Goal: Task Accomplishment & Management: Use online tool/utility

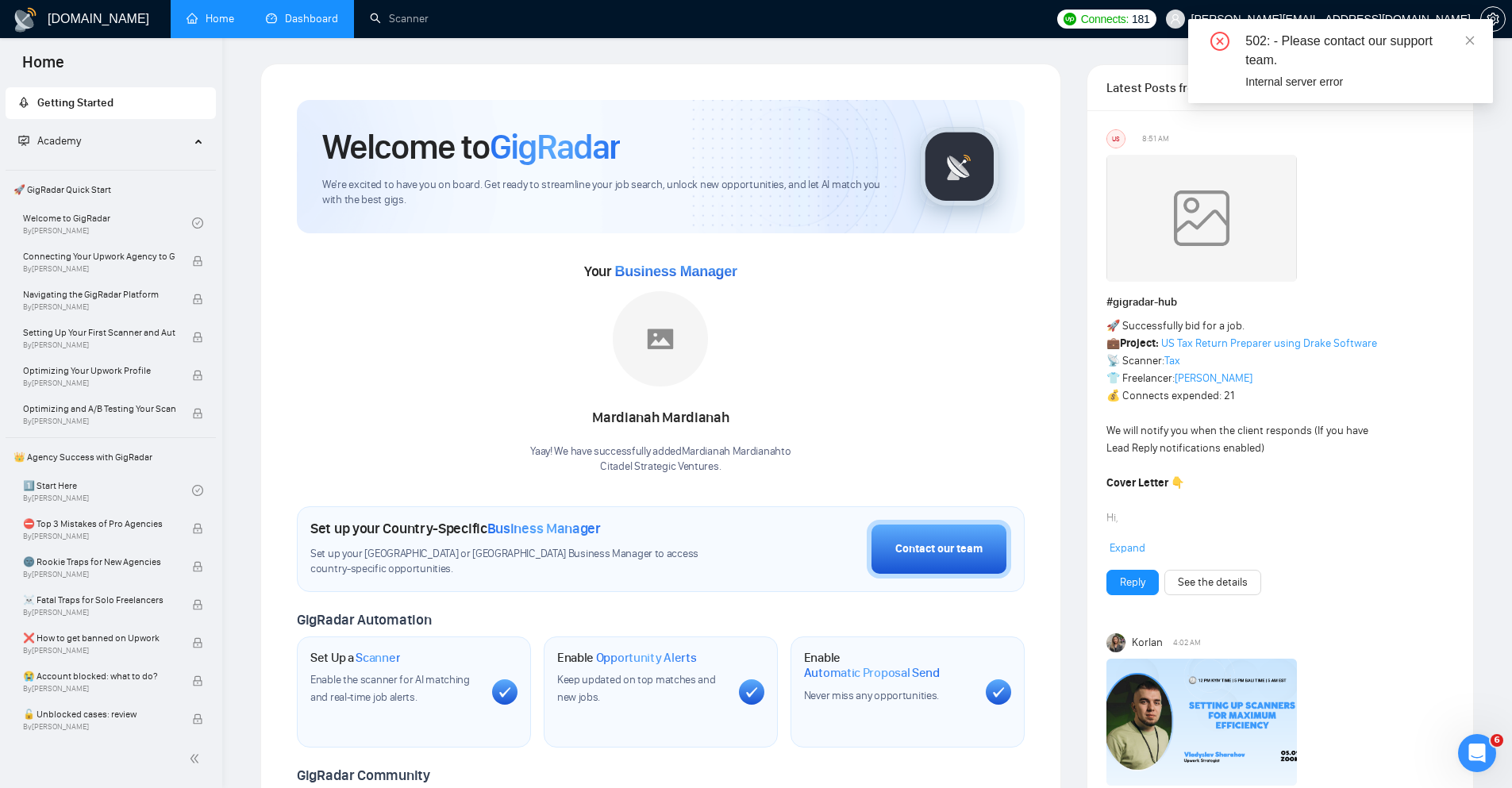
click at [292, 23] on link "Dashboard" at bounding box center [302, 19] width 72 height 13
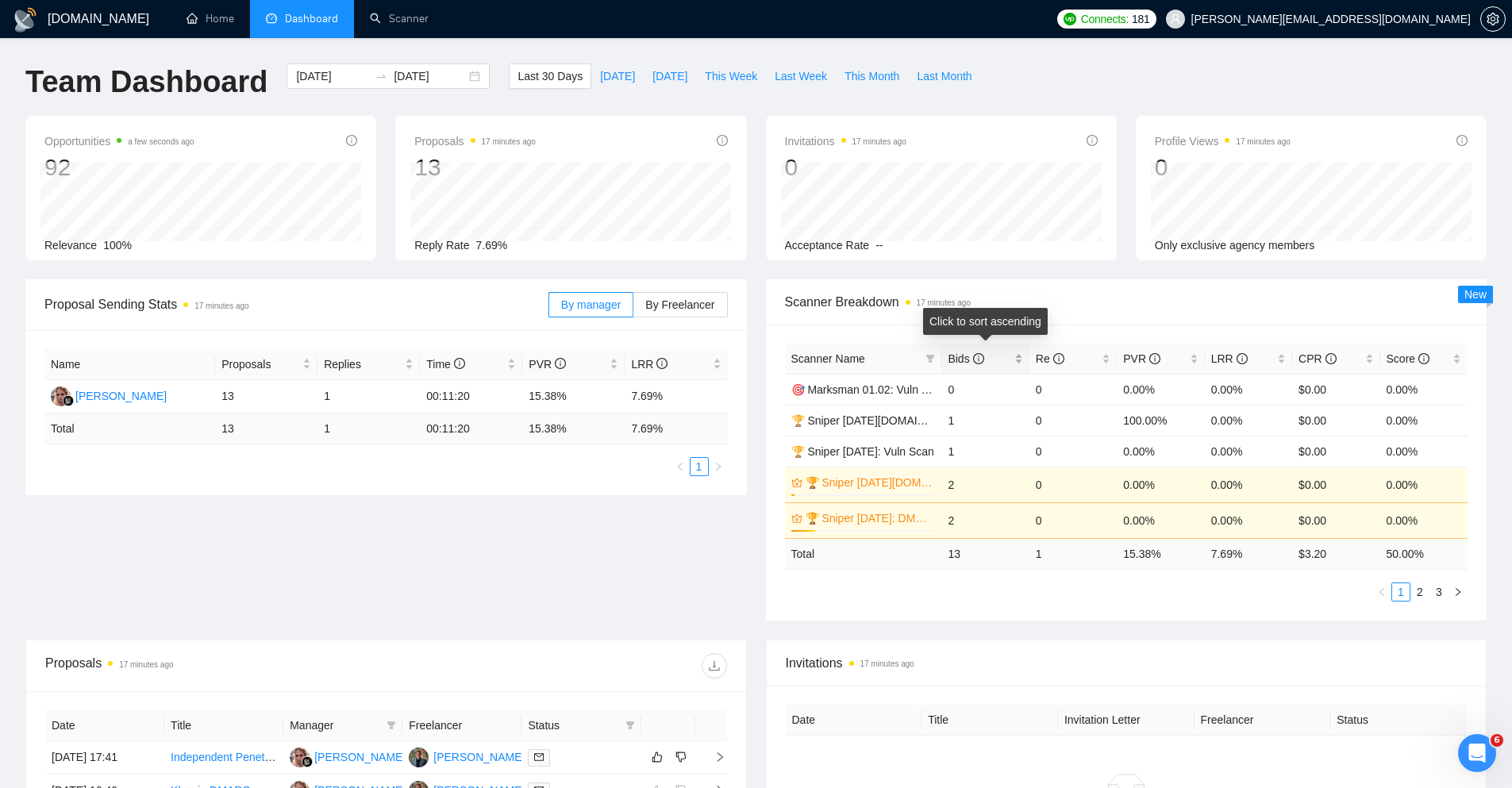
click at [958, 361] on span "Bids" at bounding box center [966, 358] width 36 height 12
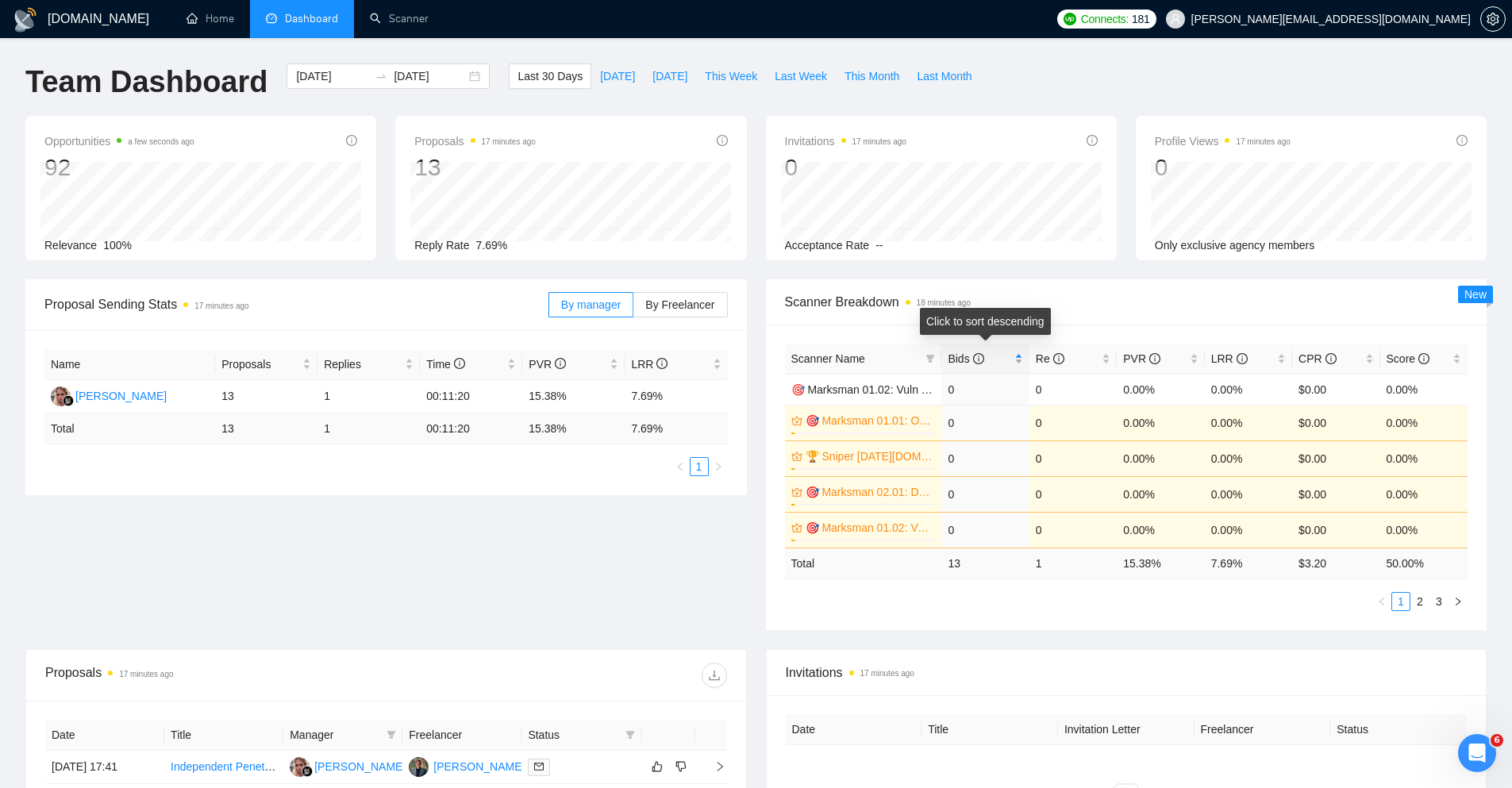
click at [958, 361] on span "Bids" at bounding box center [966, 358] width 36 height 12
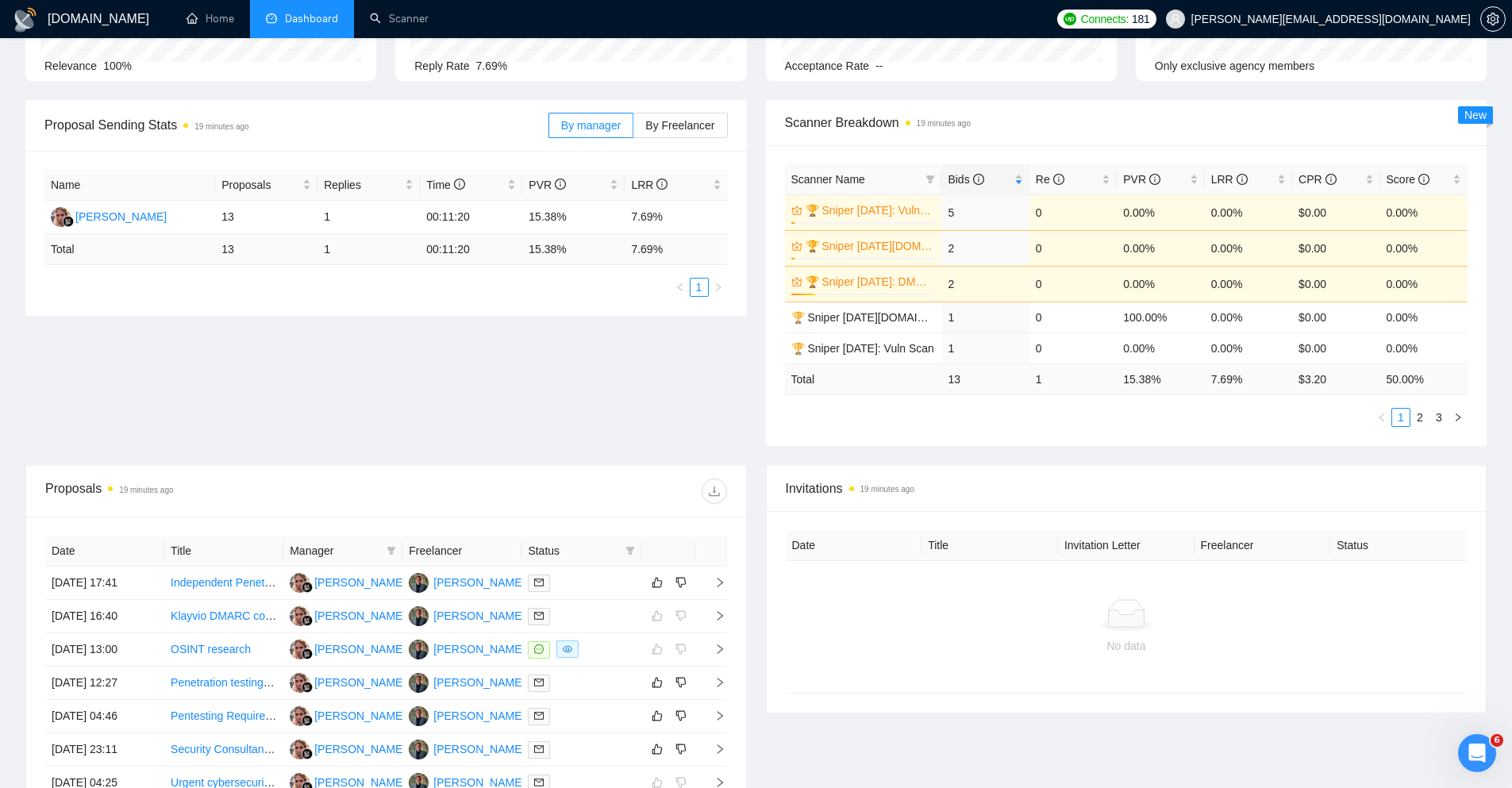
scroll to position [192, 0]
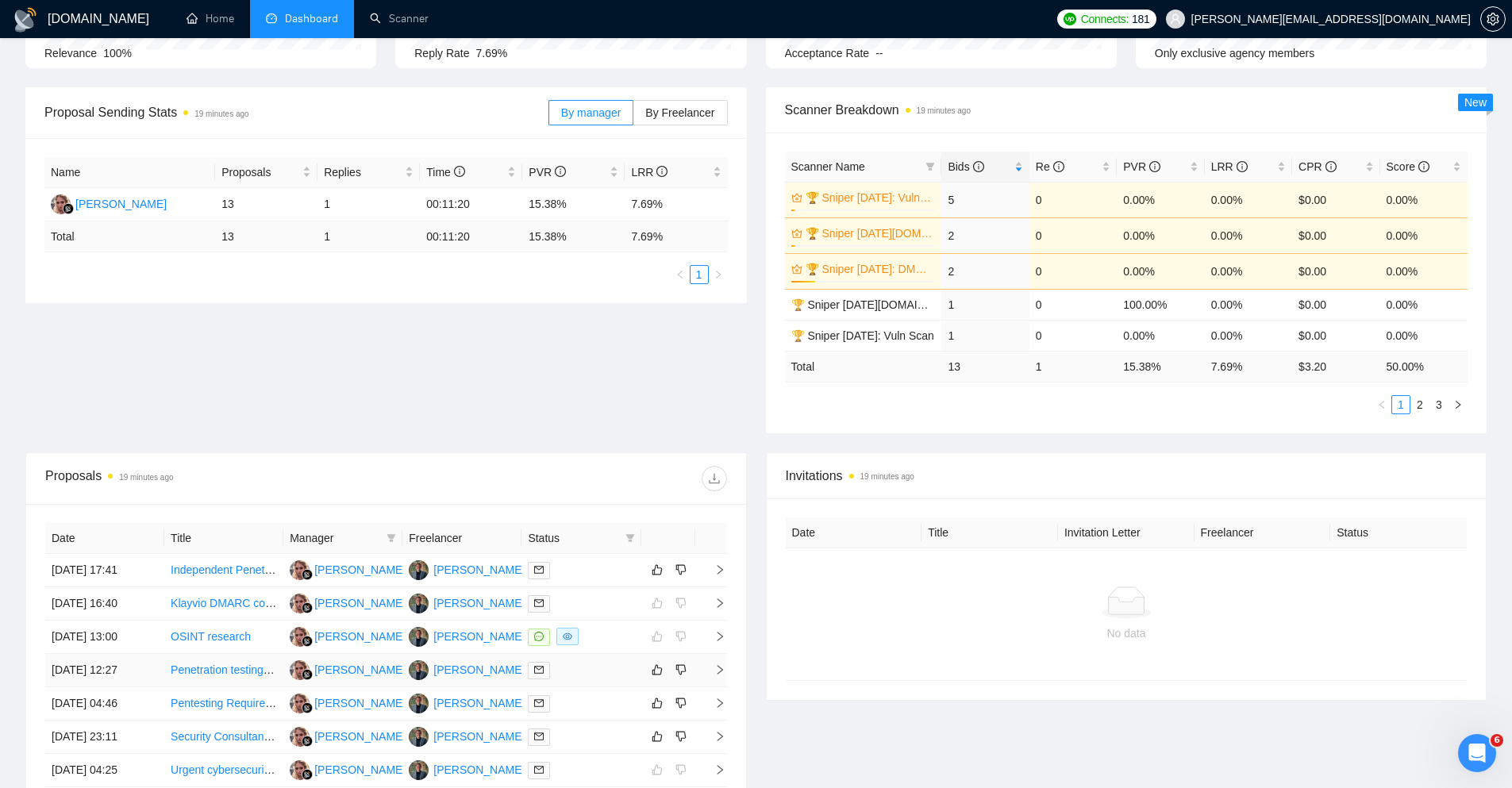
click at [714, 671] on icon "right" at bounding box center [720, 671] width 11 height 11
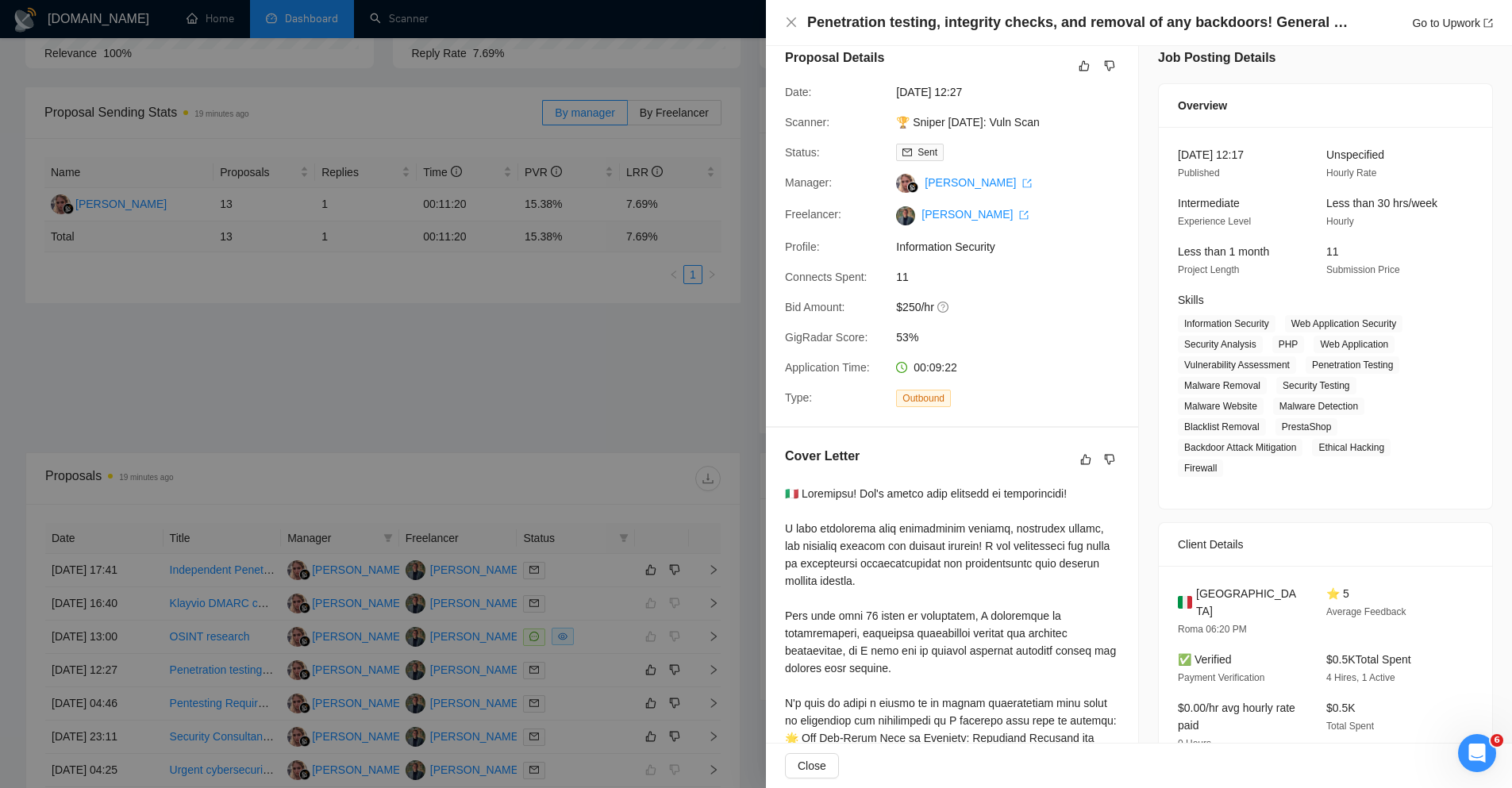
scroll to position [0, 0]
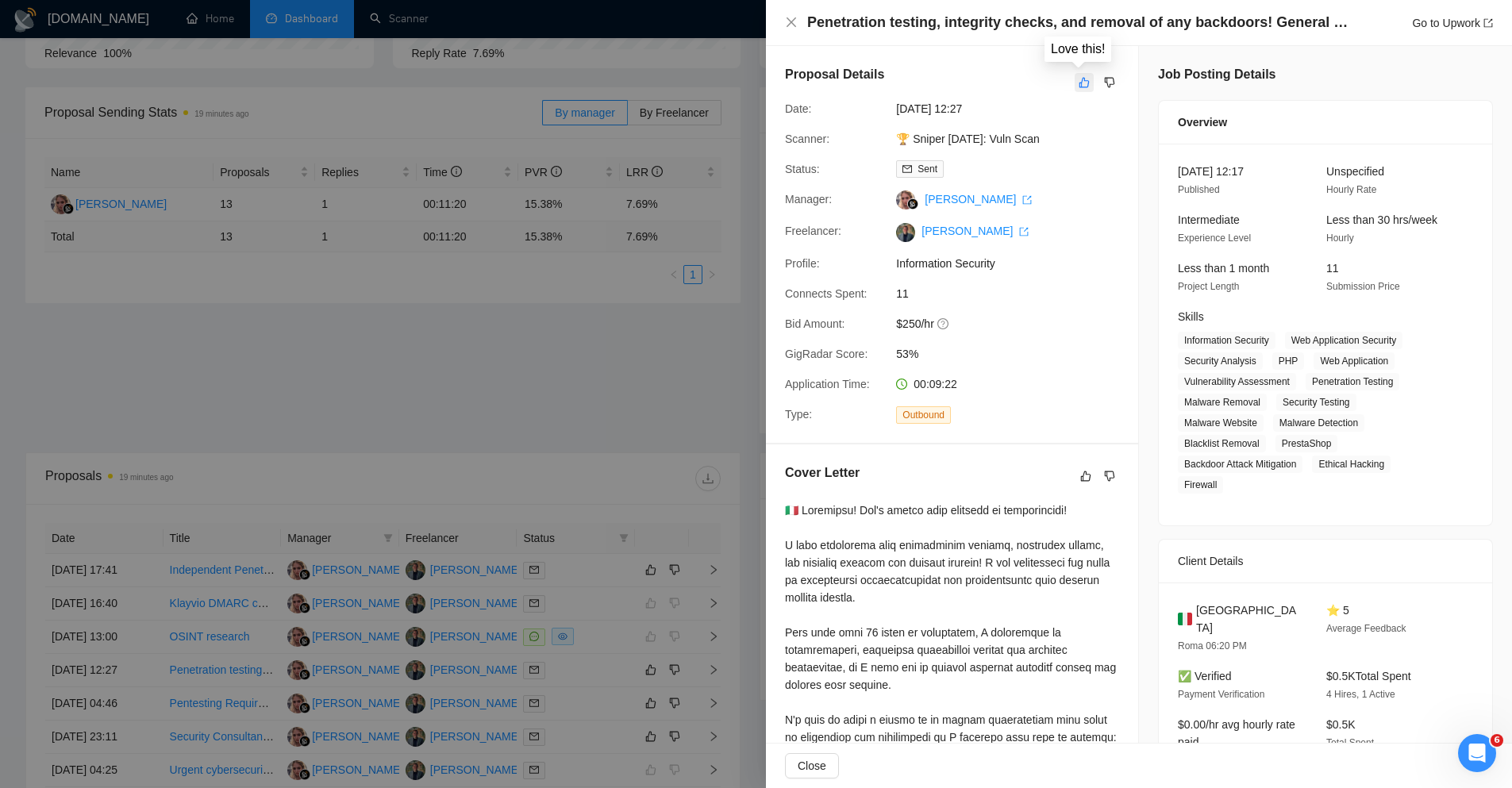
click at [1079, 81] on icon "like" at bounding box center [1084, 82] width 10 height 10
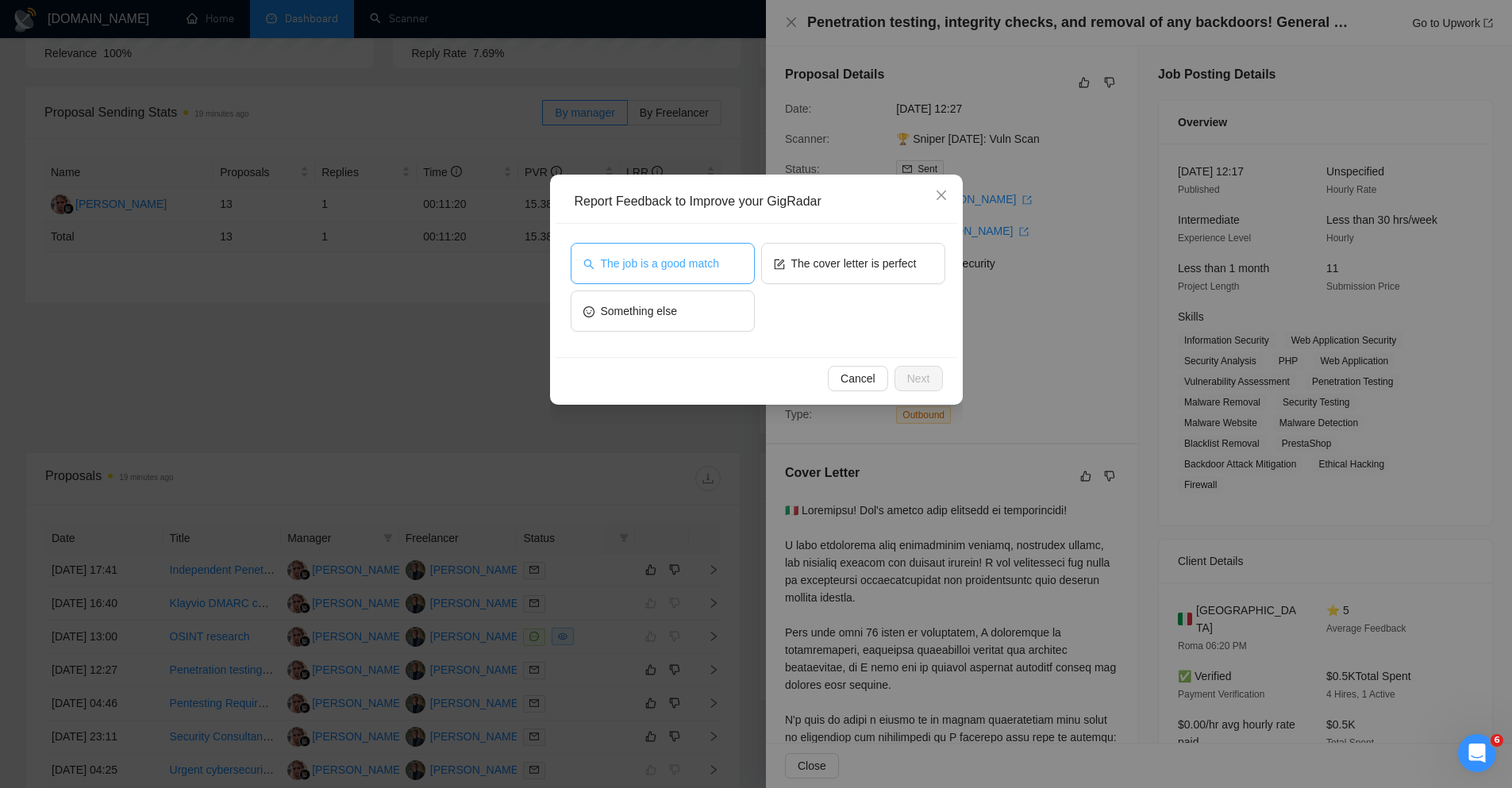
click at [708, 256] on span "The job is a good match" at bounding box center [660, 263] width 118 height 17
click at [856, 262] on span "The cover letter is perfect" at bounding box center [854, 263] width 125 height 17
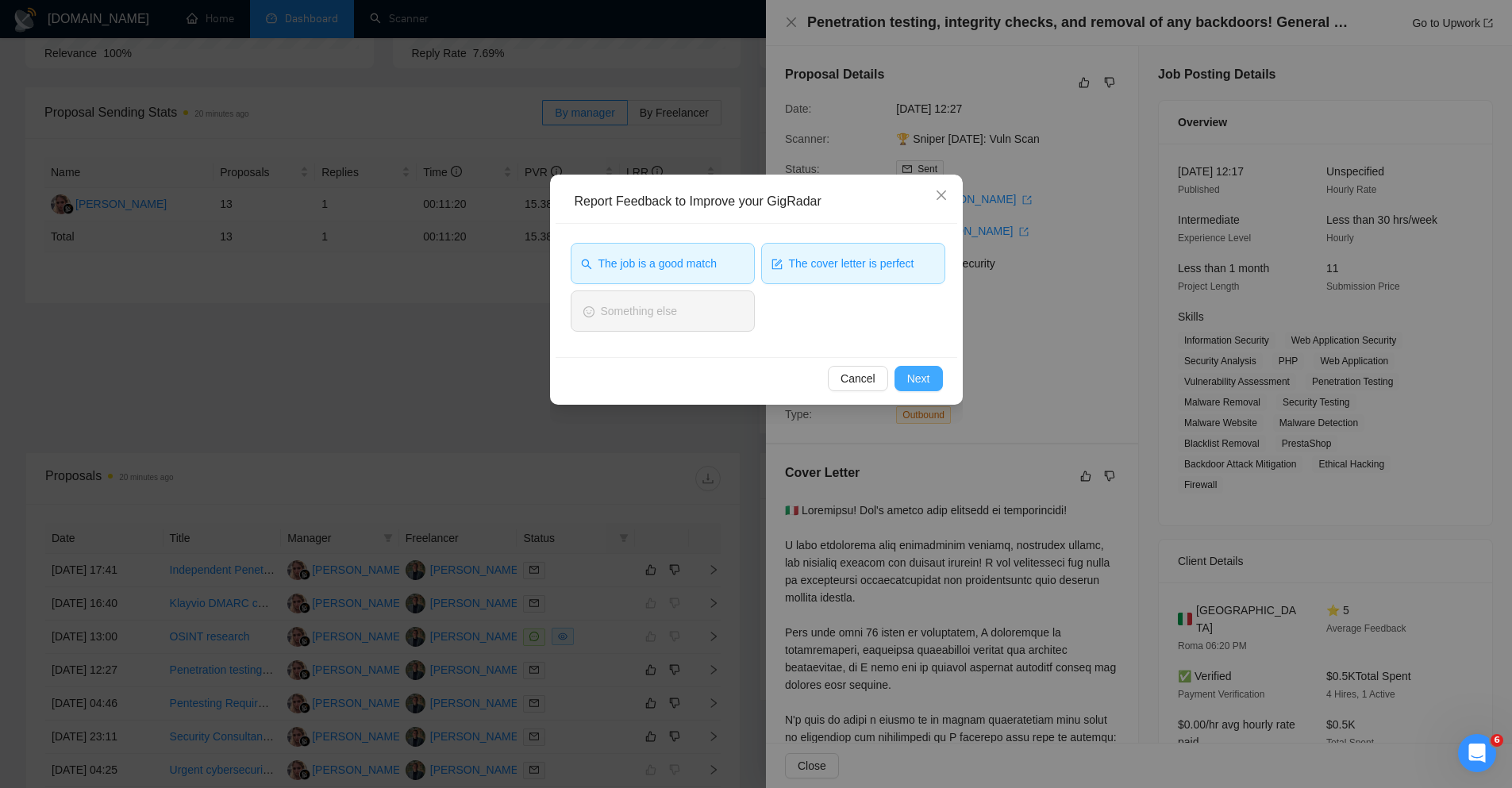
click at [913, 376] on span "Next" at bounding box center [918, 379] width 23 height 17
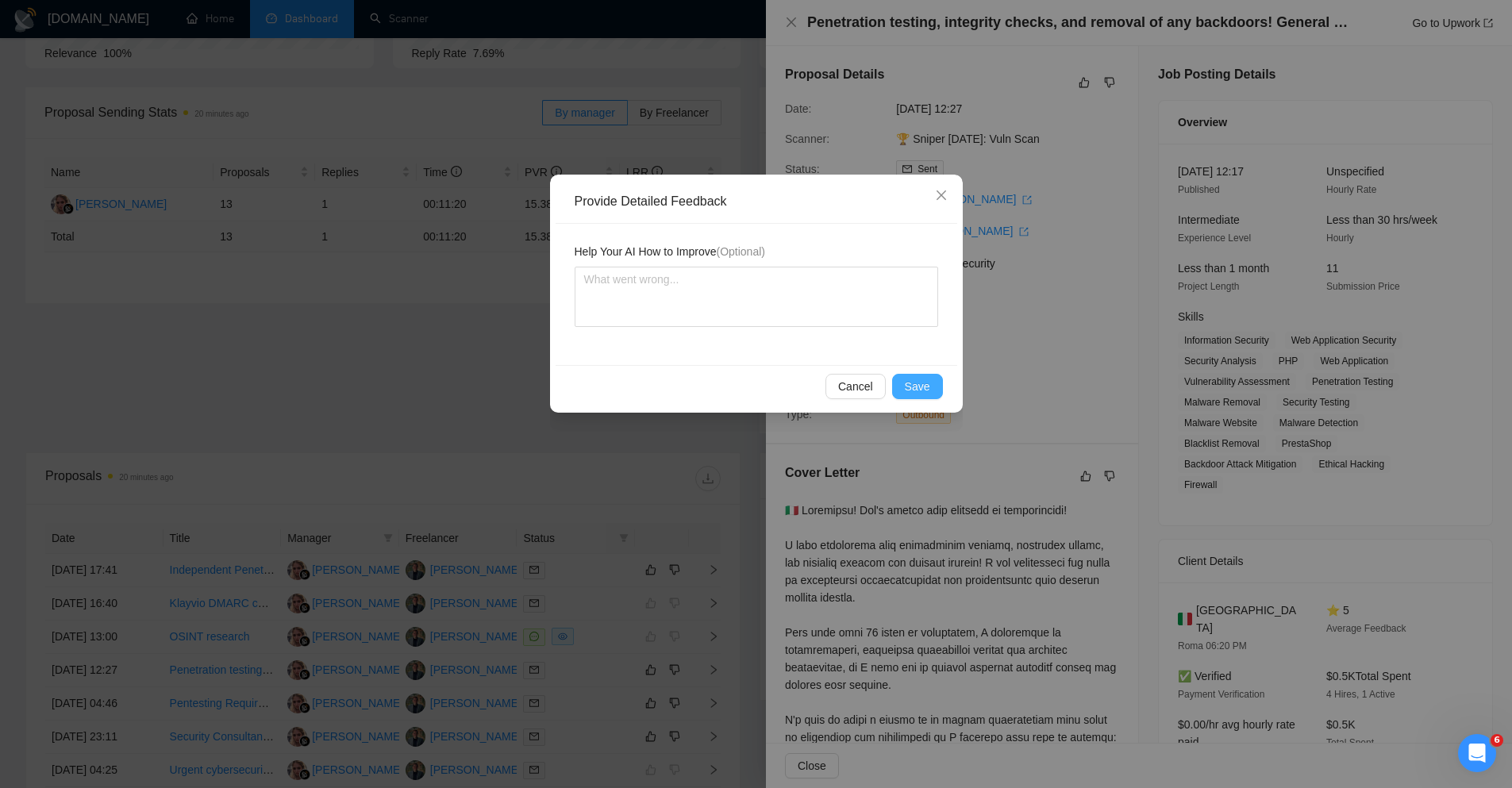
click at [913, 376] on button "Save" at bounding box center [917, 386] width 51 height 26
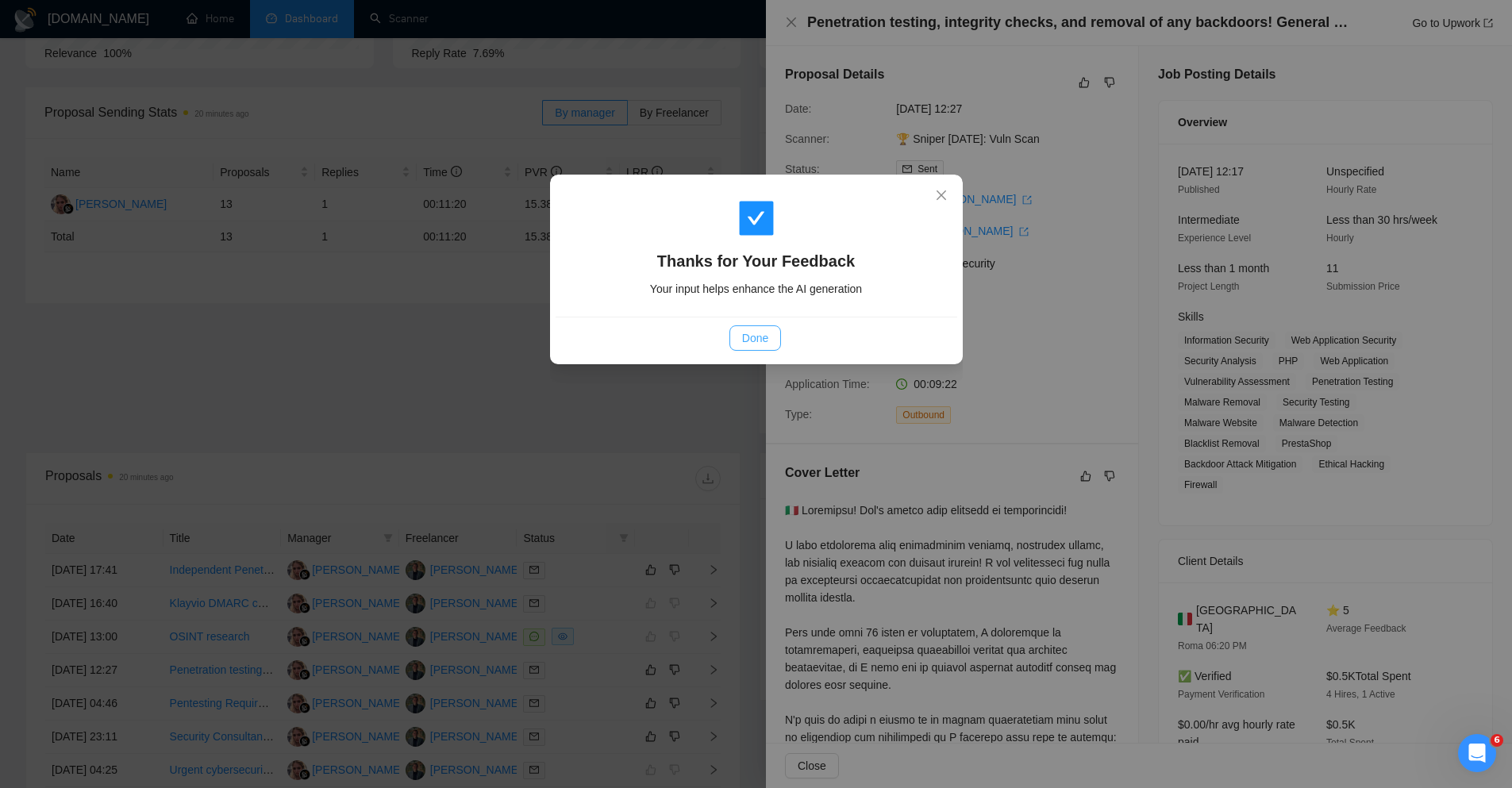
click at [759, 331] on span "Done" at bounding box center [756, 338] width 27 height 17
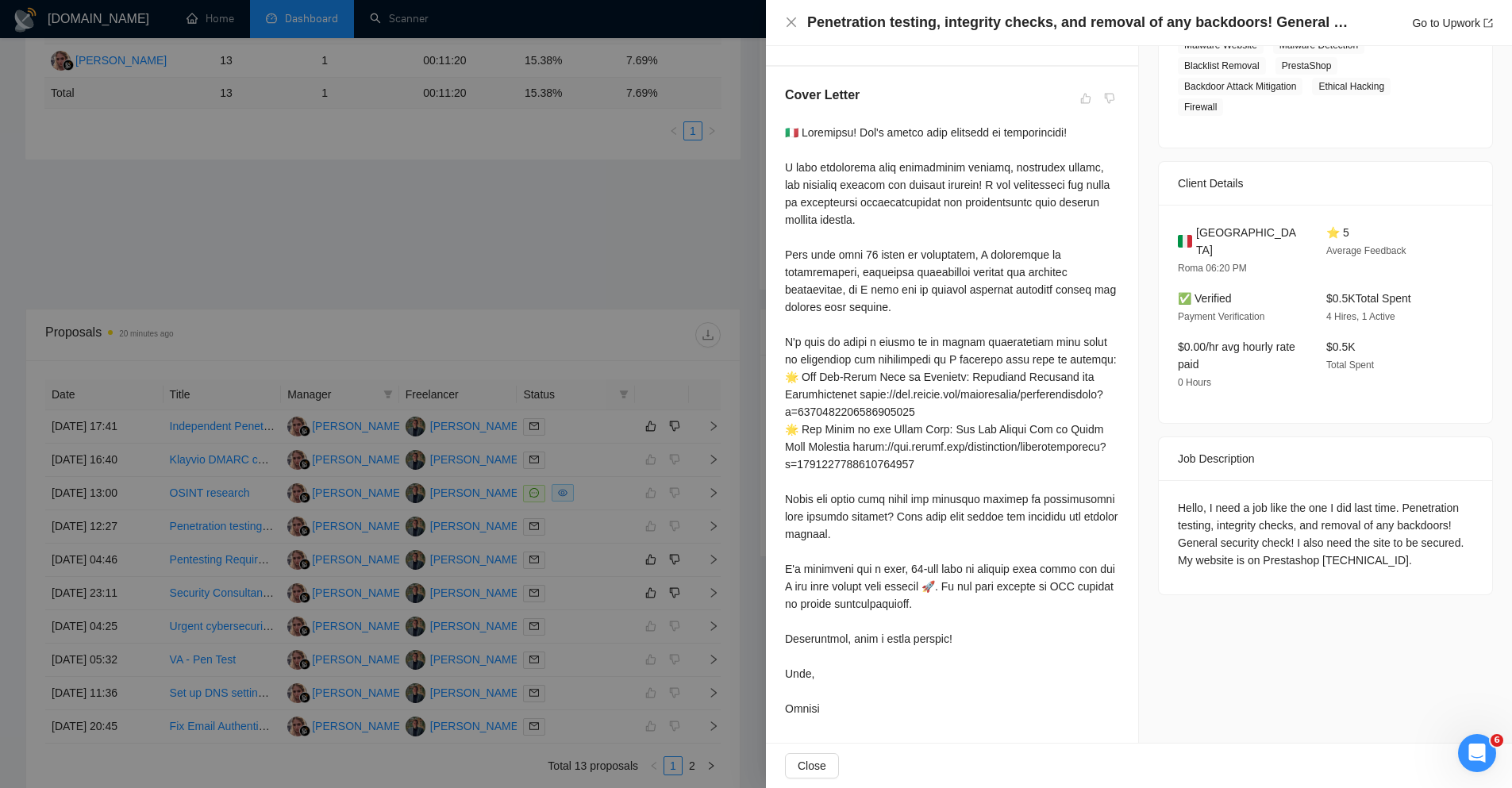
scroll to position [430, 0]
click at [614, 312] on div at bounding box center [756, 394] width 1512 height 788
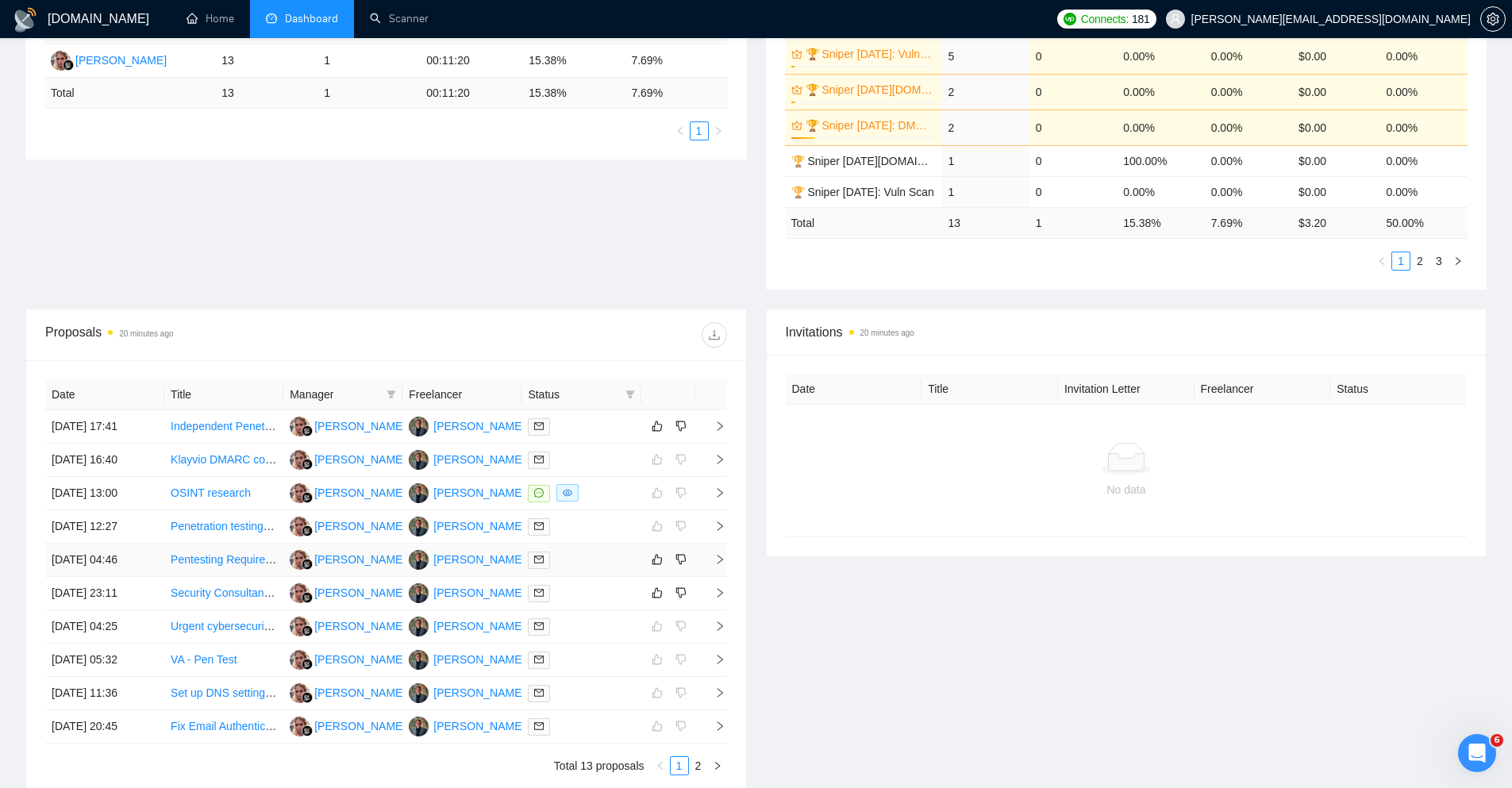
click at [723, 566] on td at bounding box center [711, 560] width 32 height 33
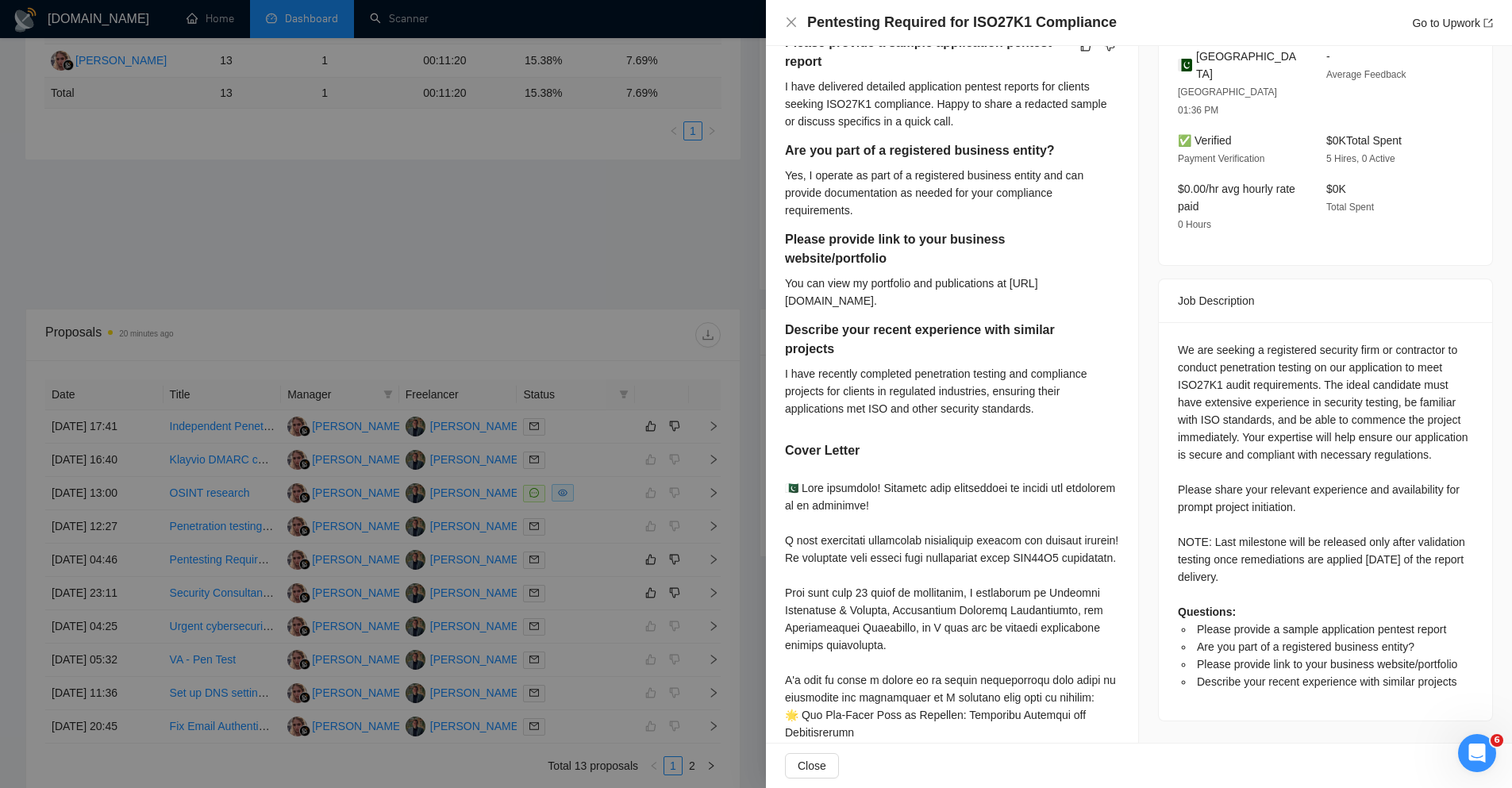
click at [958, 611] on div at bounding box center [952, 759] width 334 height 559
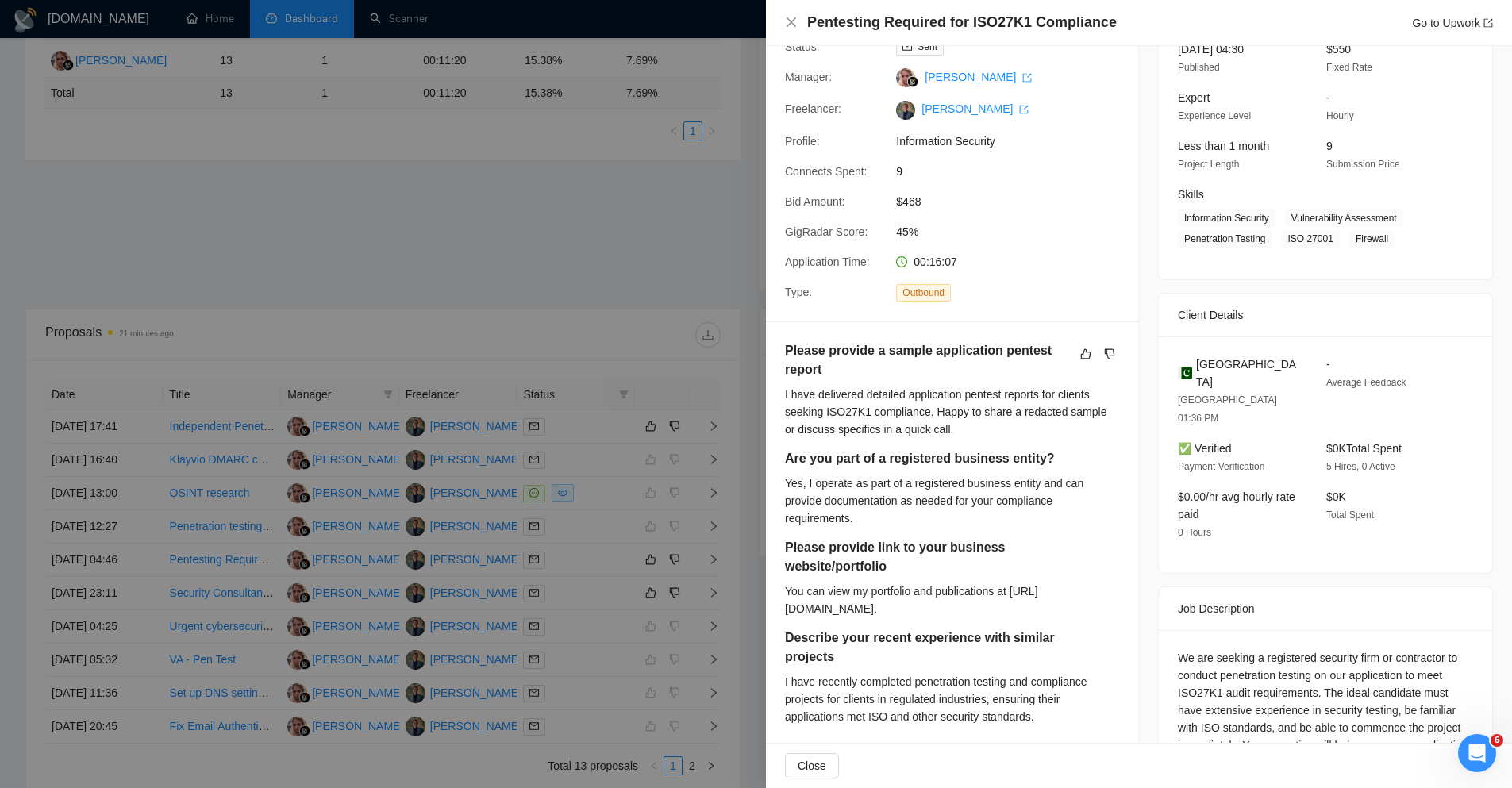
scroll to position [0, 0]
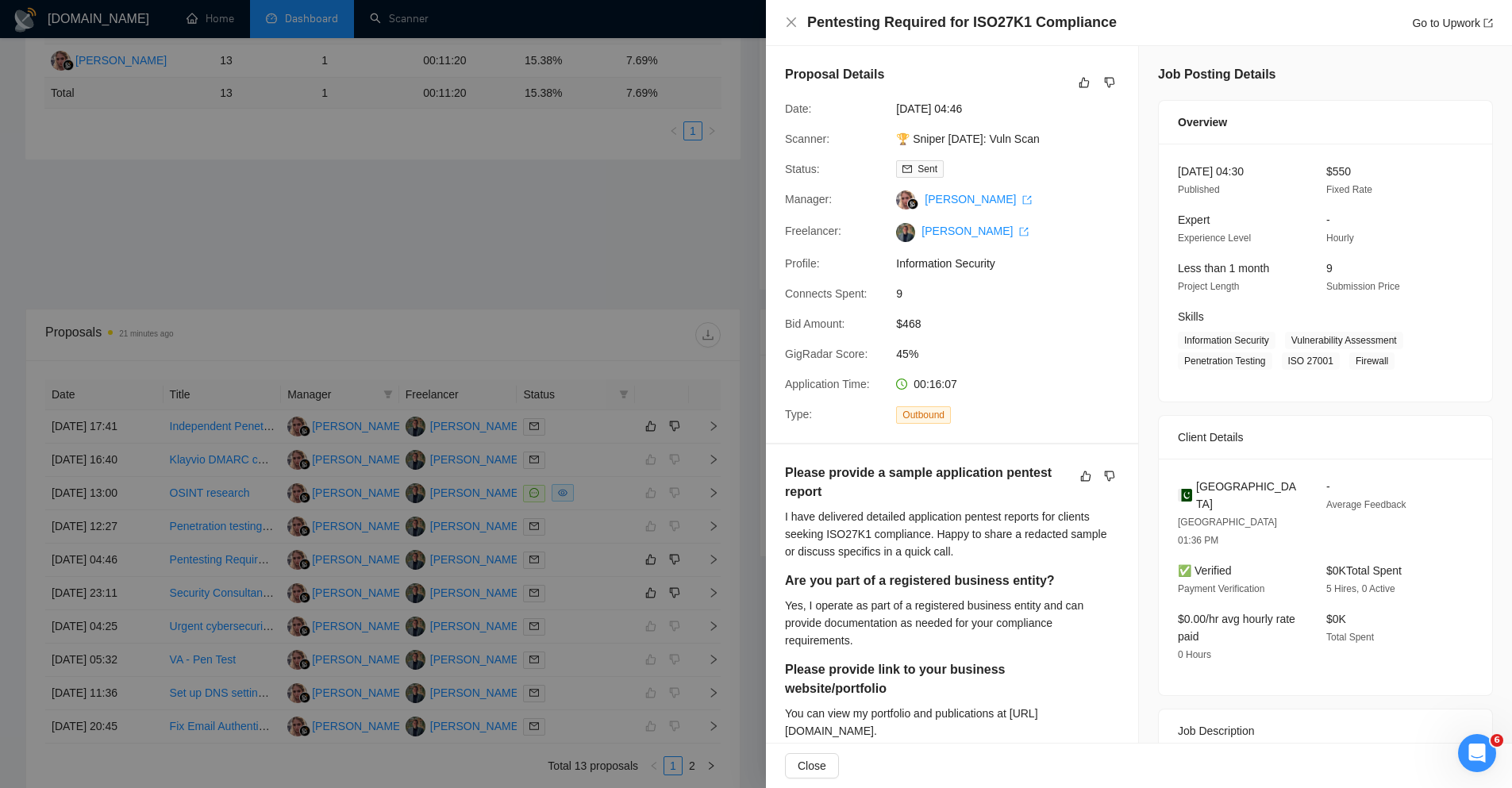
click at [997, 502] on h5 "Please provide a sample application pentest report" at bounding box center [927, 483] width 284 height 38
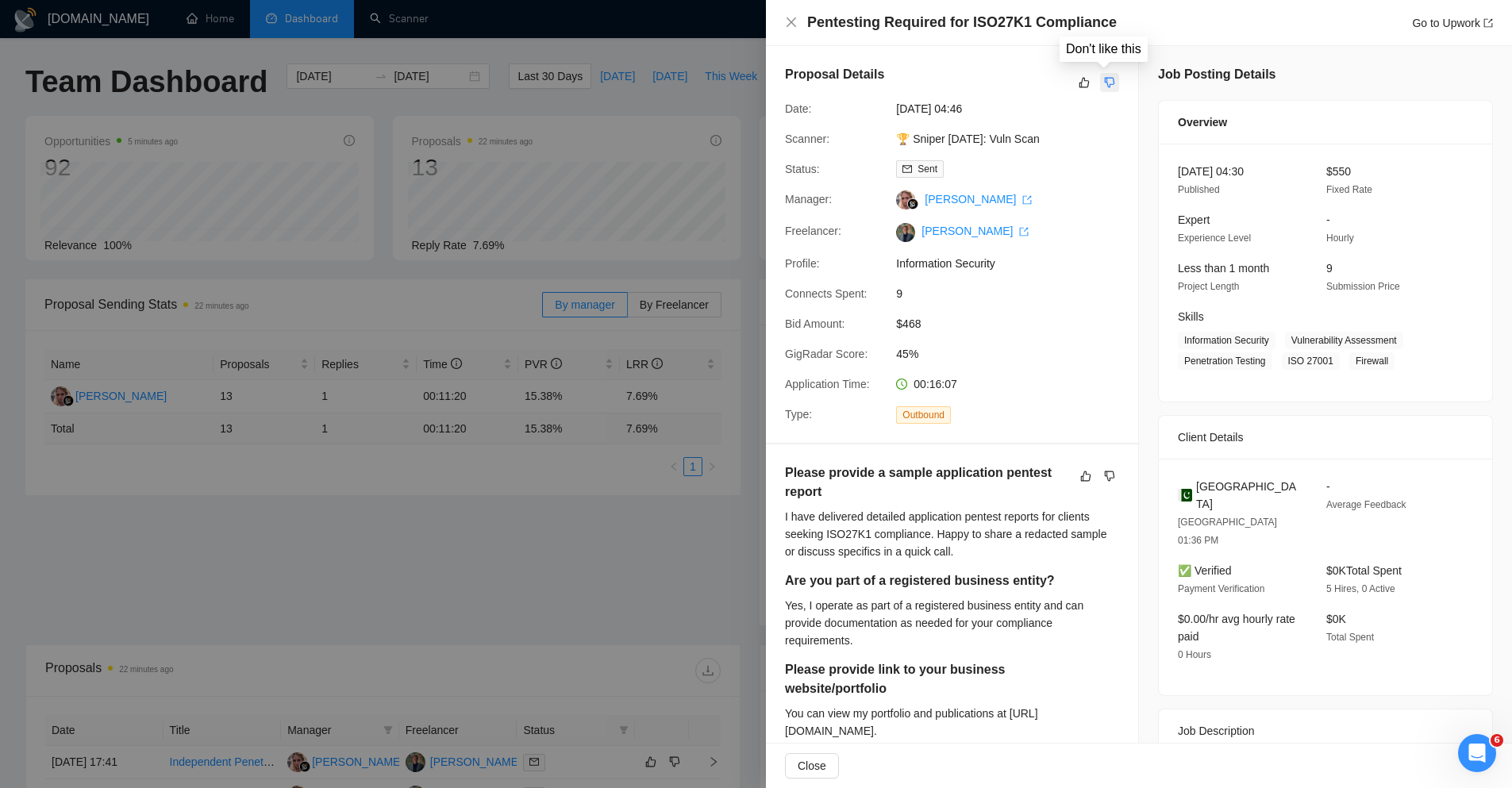
click at [1105, 83] on icon "dislike" at bounding box center [1110, 81] width 11 height 12
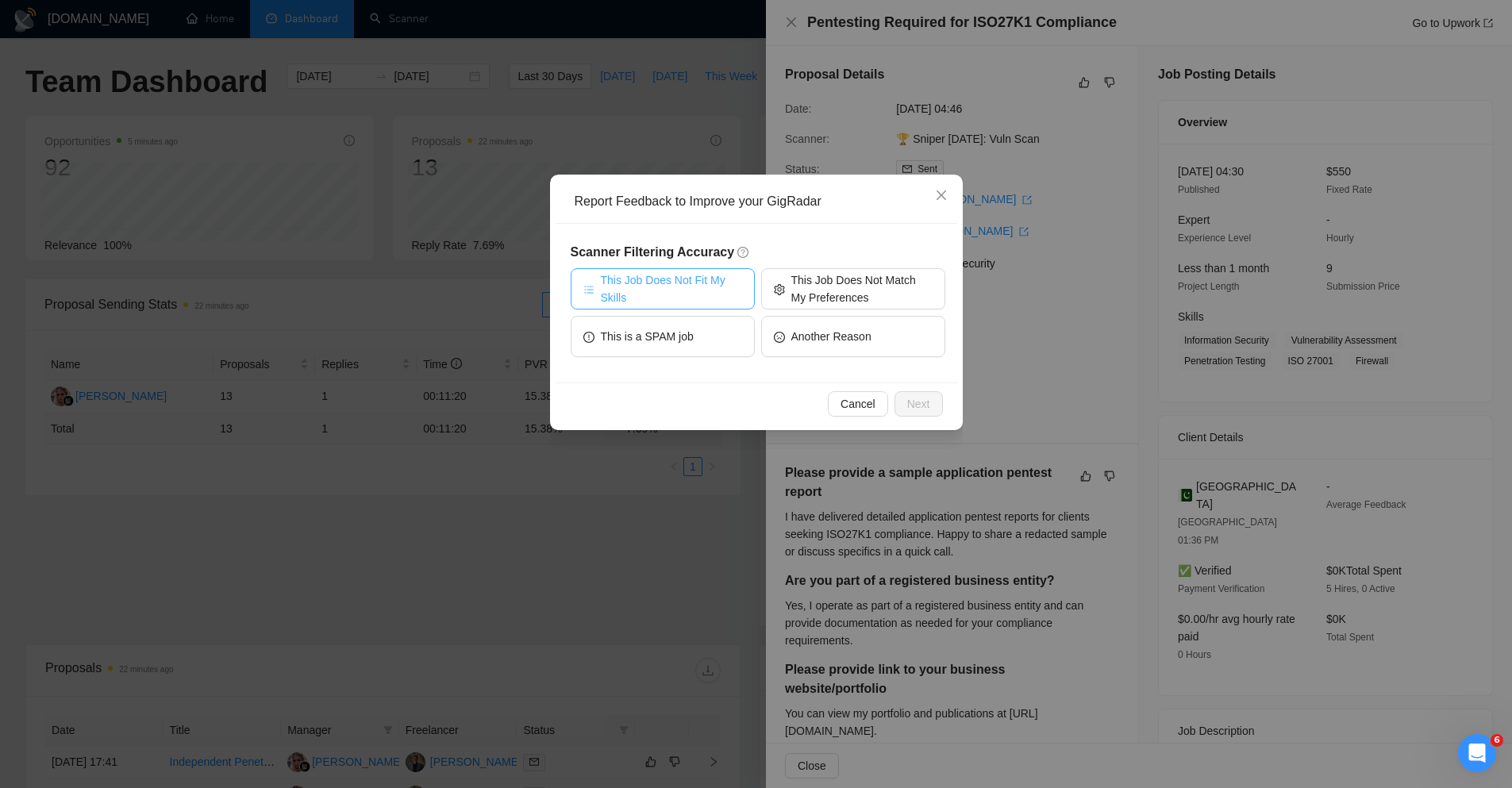
click at [695, 293] on span "This Job Does Not Fit My Skills" at bounding box center [671, 289] width 141 height 35
click at [916, 404] on span "Next" at bounding box center [918, 403] width 23 height 17
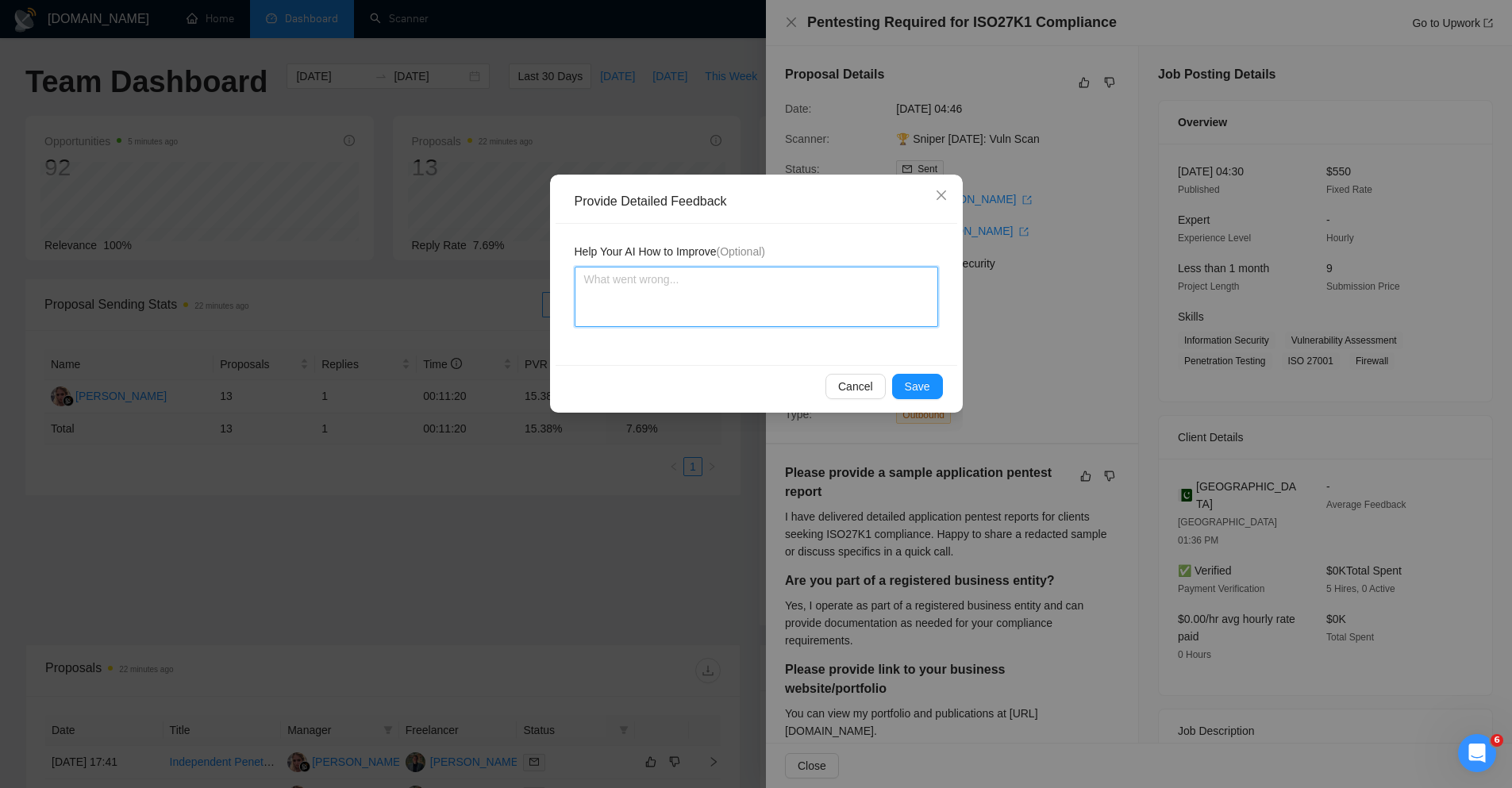
click at [774, 298] on textarea at bounding box center [756, 297] width 364 height 61
click at [723, 305] on textarea at bounding box center [756, 297] width 364 height 61
type textarea "I"
type textarea "I h"
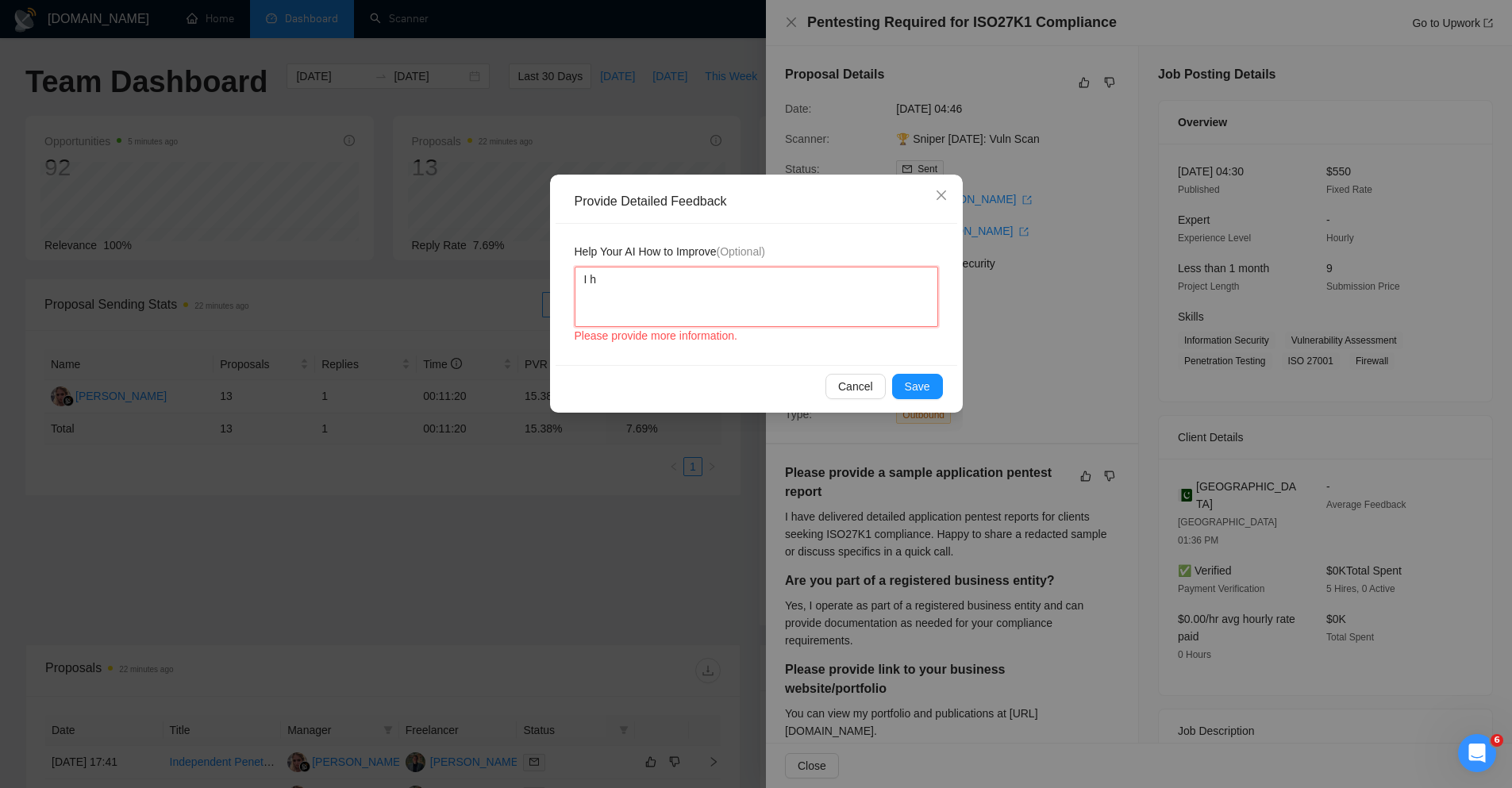
type textarea "I ha"
type textarea "I hav"
type textarea "I have"
type textarea "I have e"
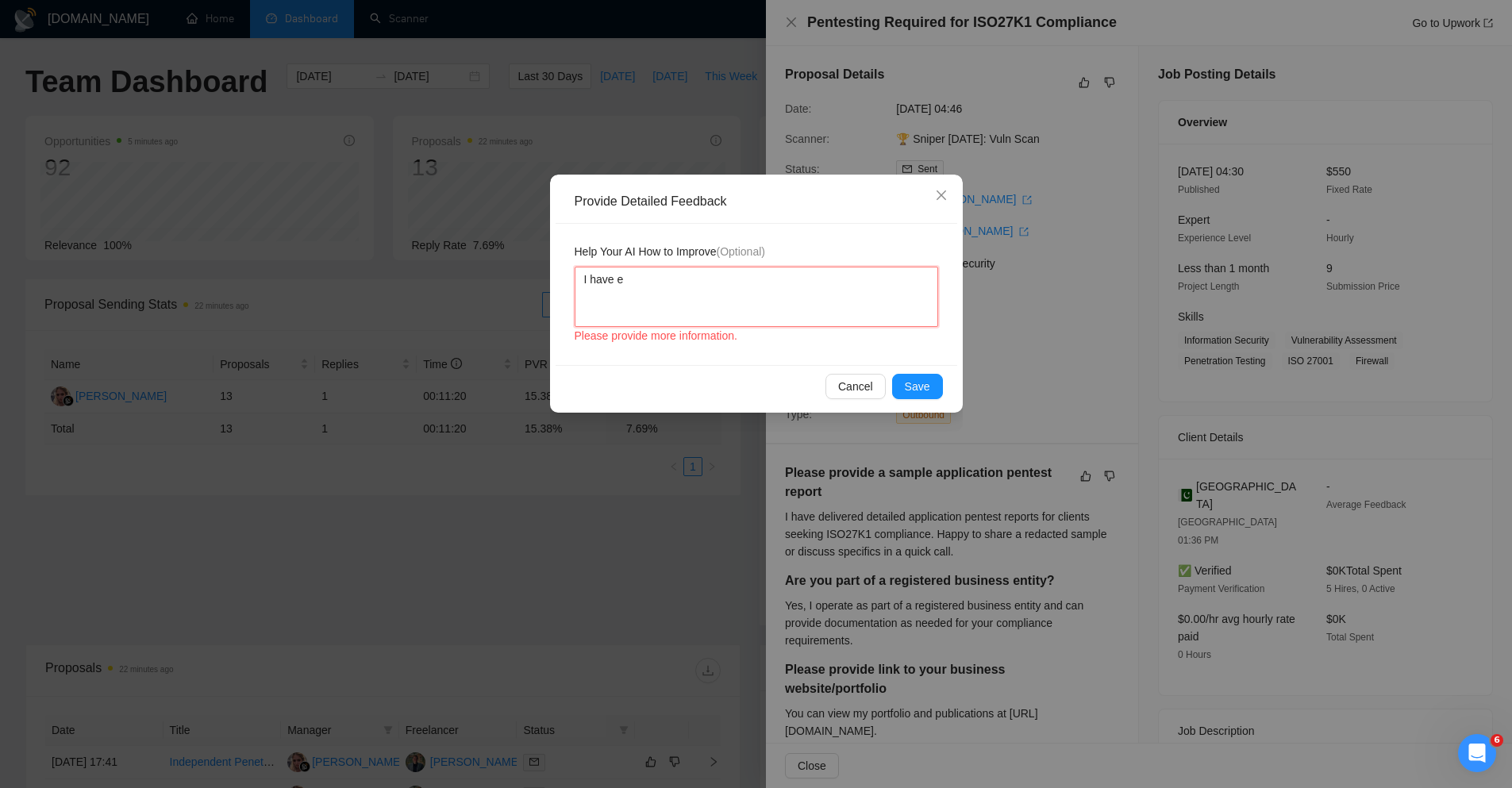
type textarea "I have ex"
type textarea "I have expe"
type textarea "I have exper"
type textarea "I have experie"
type textarea "I have experien"
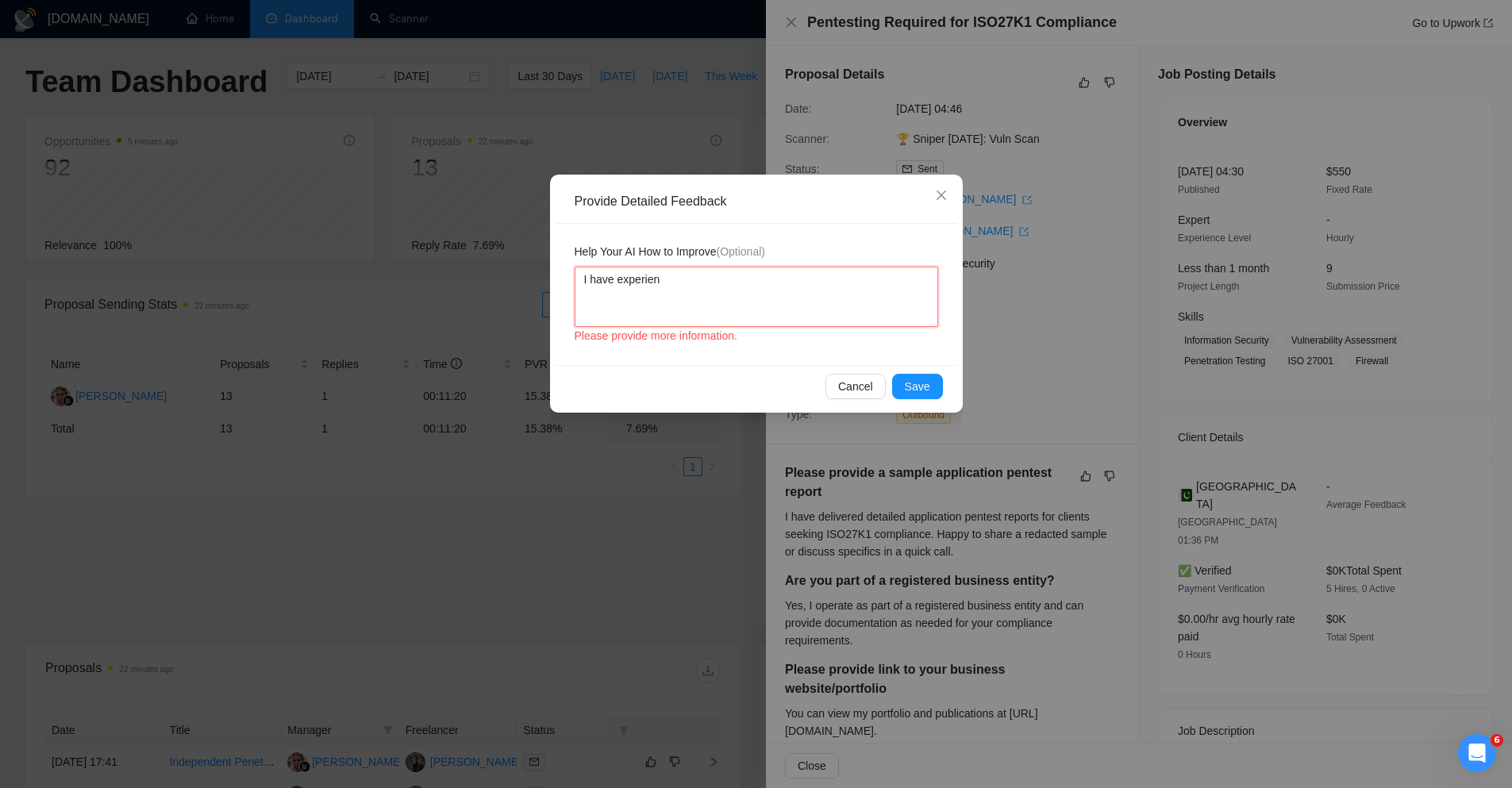
type textarea "I have experienc"
type textarea "I have experience"
type textarea "I have experience w"
type textarea "I have experience wi"
type textarea "I have experience wit"
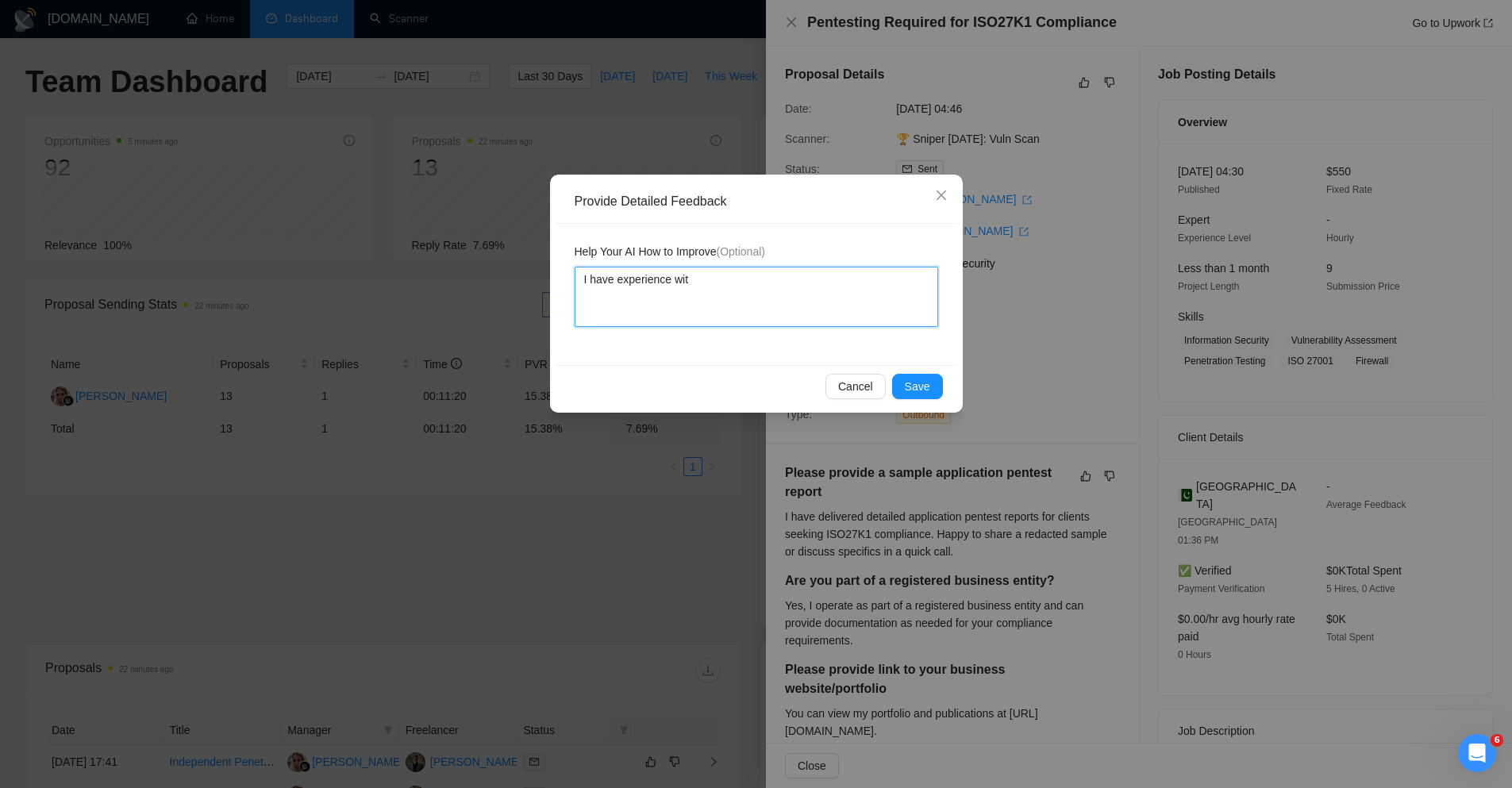
type textarea "I have experience with"
type textarea "I have experience with IS"
type textarea "I have experience with ISO"
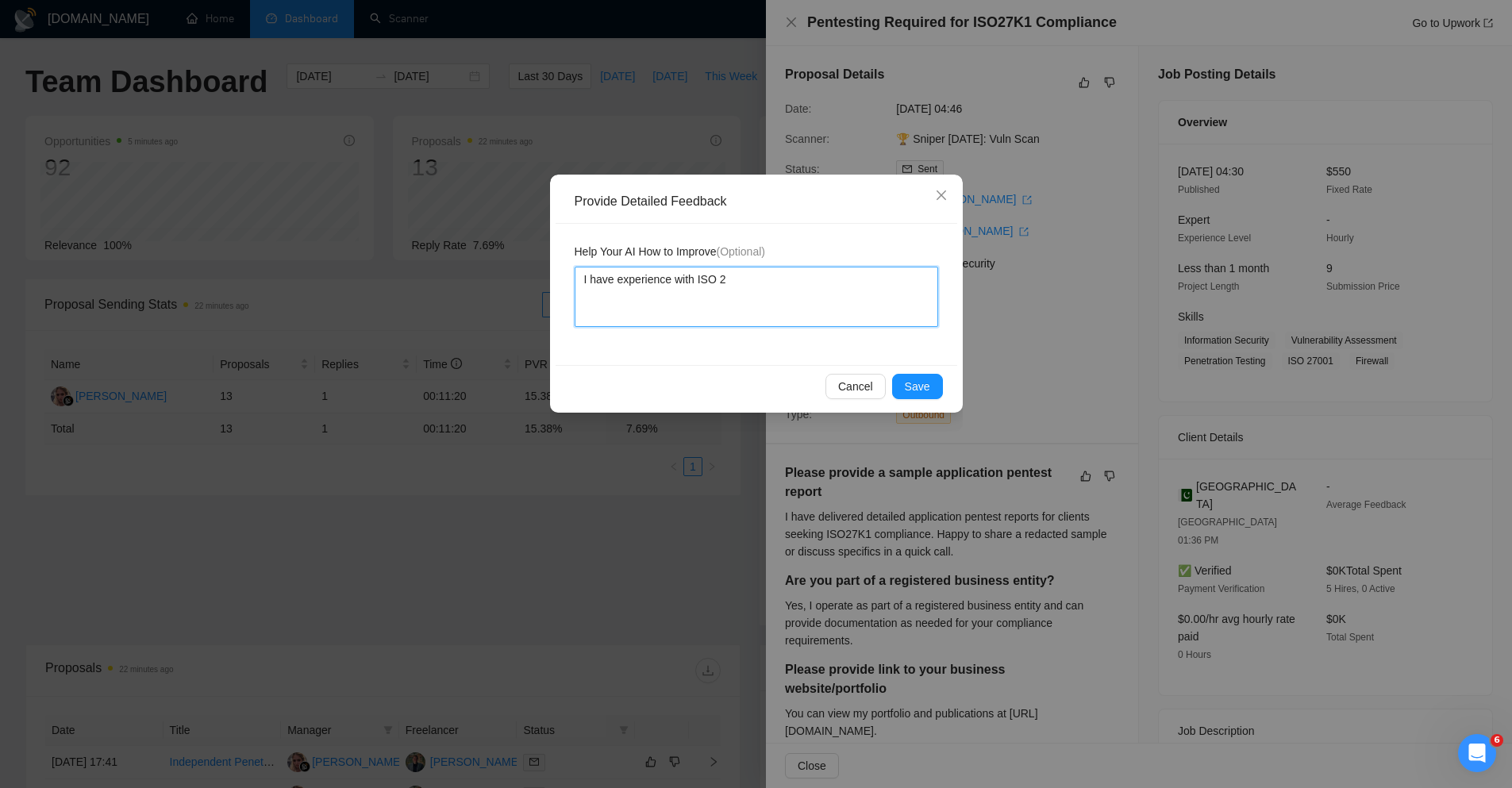
type textarea "I have experience with ISO 27"
type textarea "I have experience with ISO 27K"
type textarea "I have experience with ISO 27K,"
type textarea "I have experience with ISO 27K, b"
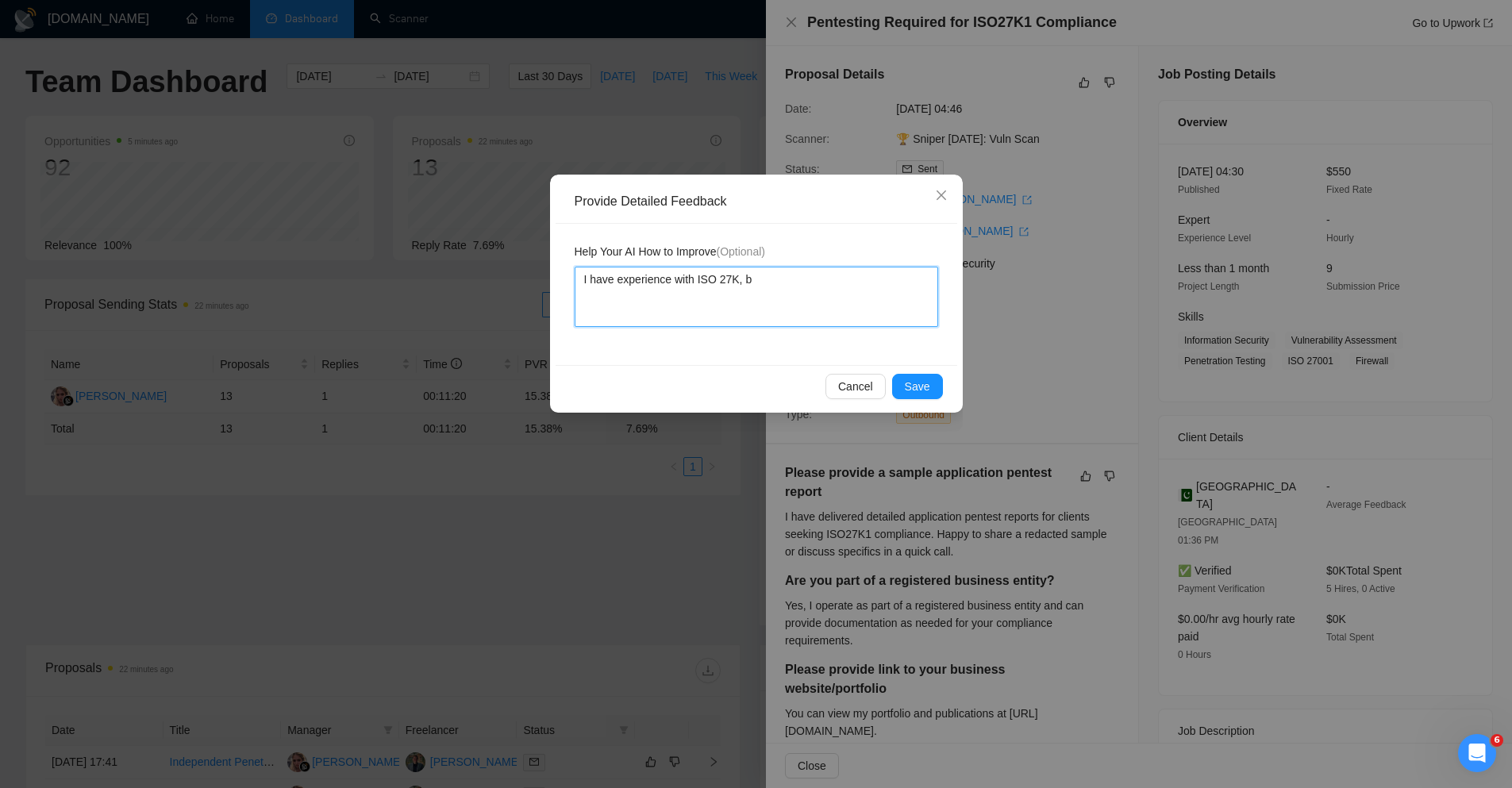
type textarea "I have experience with ISO 27K, bu"
type textarea "I have experience with ISO 27K, but"
type textarea "I have experience with ISO 27K, but i"
type textarea "I have experience with ISO 27K, but it"
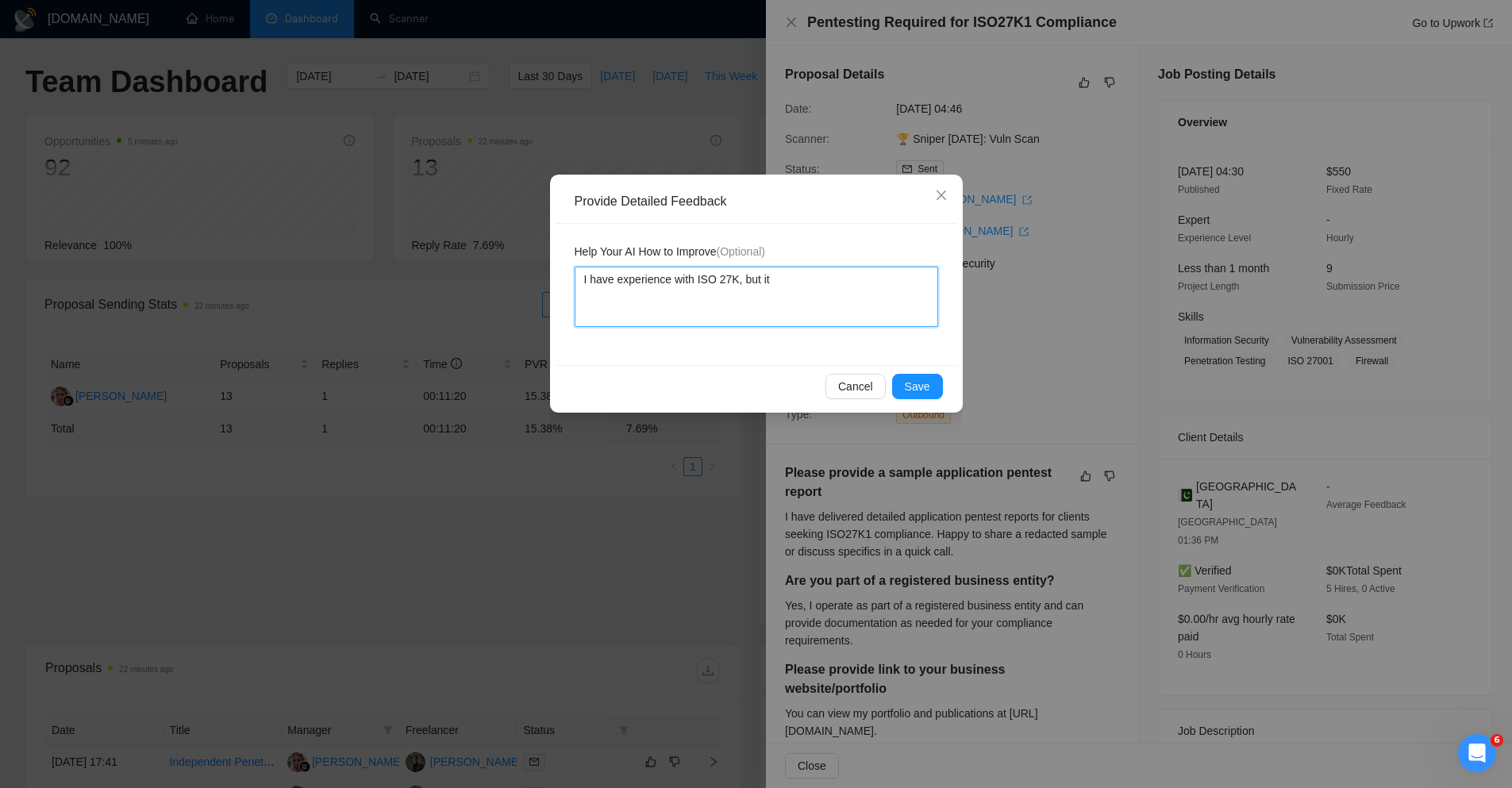
type textarea "I have experience with ISO 27K, but it'"
type textarea "I have experience with ISO 27K, but it's"
type textarea "I have experience with ISO 27K, but it's n"
type textarea "I have experience with ISO 27K, but it's not"
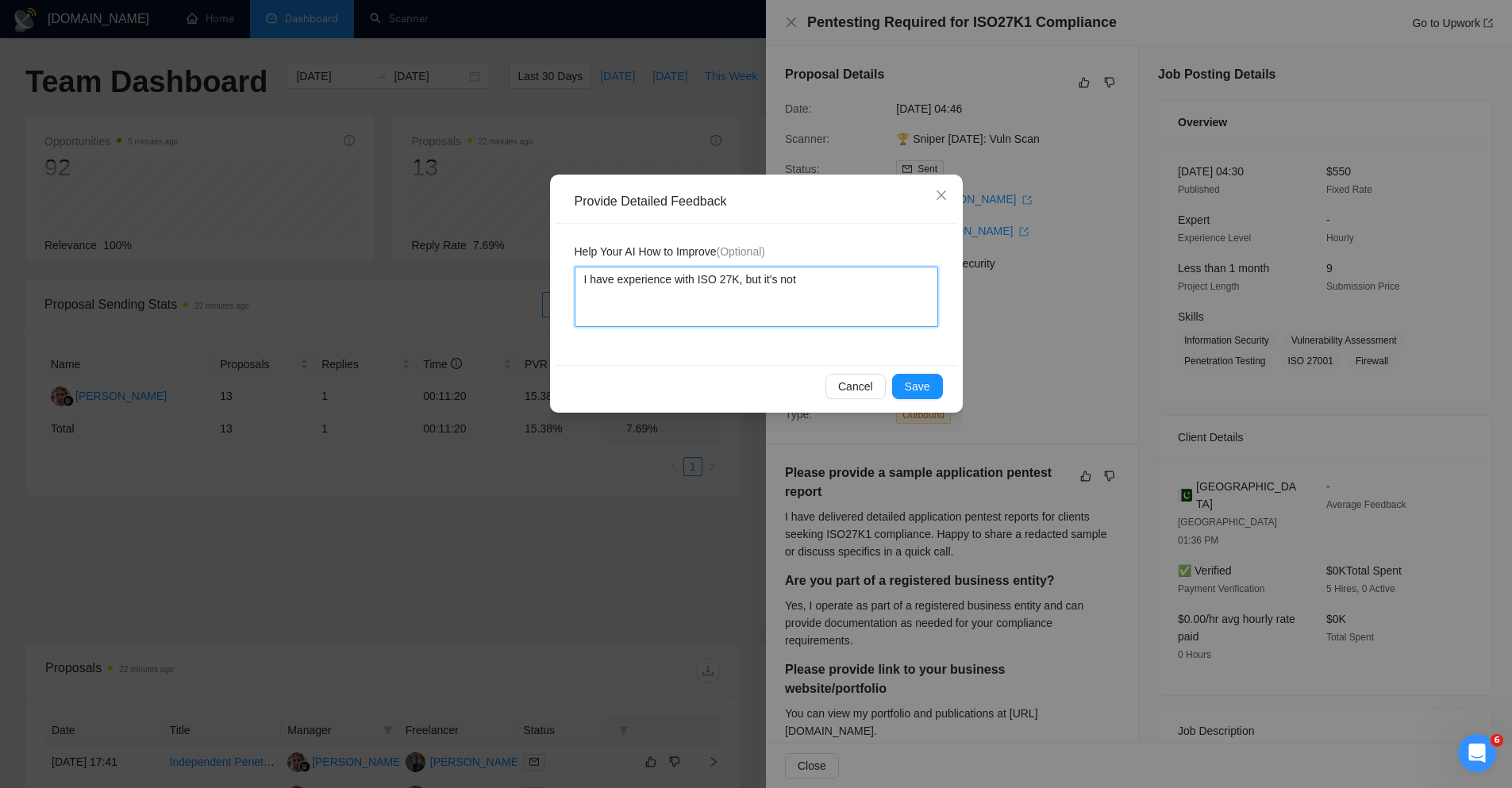
type textarea "I have experience with ISO 27K, but it's not"
type textarea "I have experience with ISO 27K, but it's not m"
type textarea "I have experience with ISO 27K, but it's not my"
type textarea "I have experience with ISO 27K, but it's not my s"
type textarea "I have experience with ISO 27K, but it's not my st"
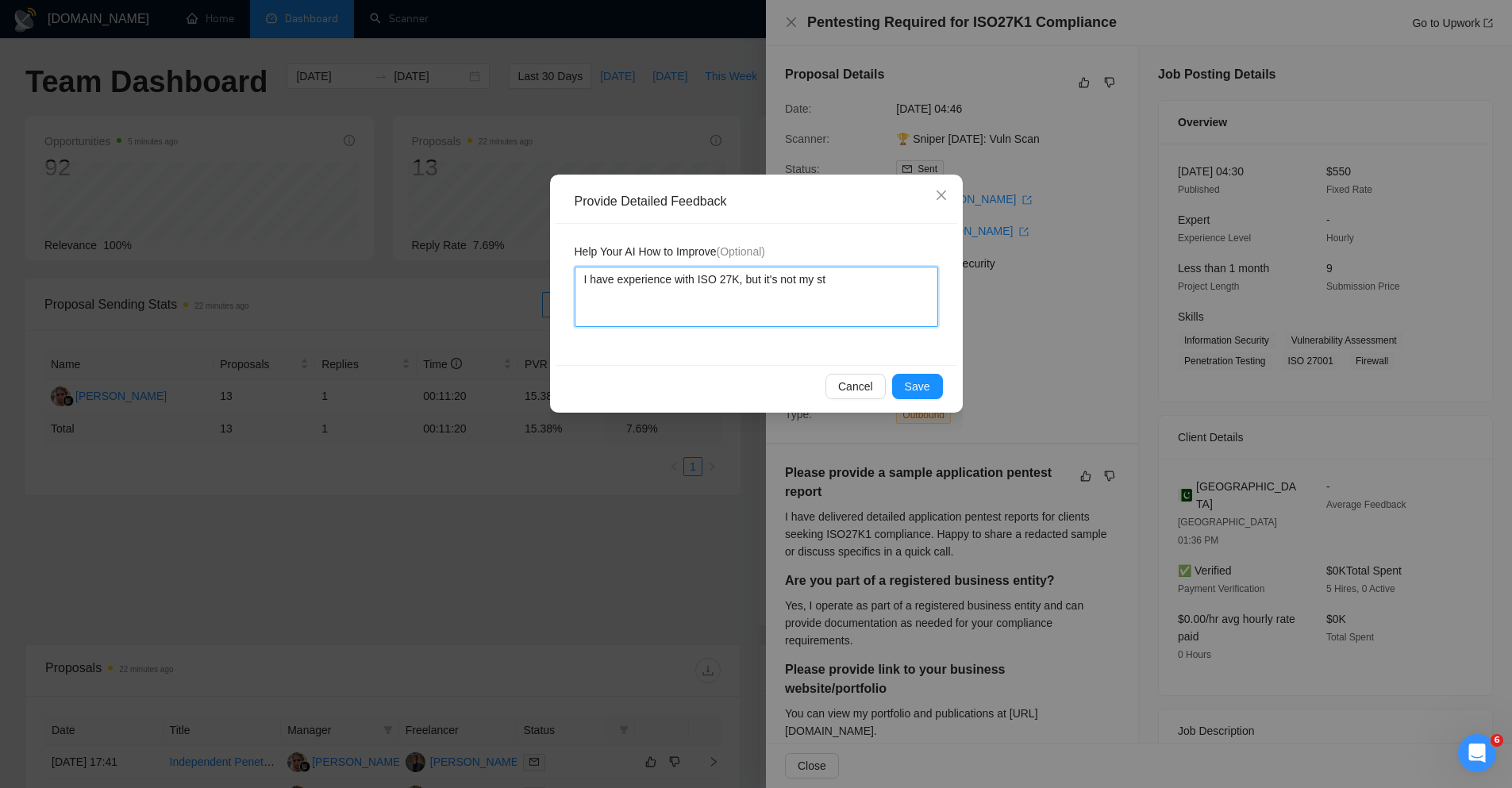
type textarea "I have experience with ISO 27K, but it's not my str"
type textarea "I have experience with ISO 27K, but it's not my stro"
type textarea "I have experience with ISO 27K, but it's not my stron"
type textarea "I have experience with ISO 27K, but it's not my strong"
type textarea "I have experience with ISO 27K, but it's not my stronge"
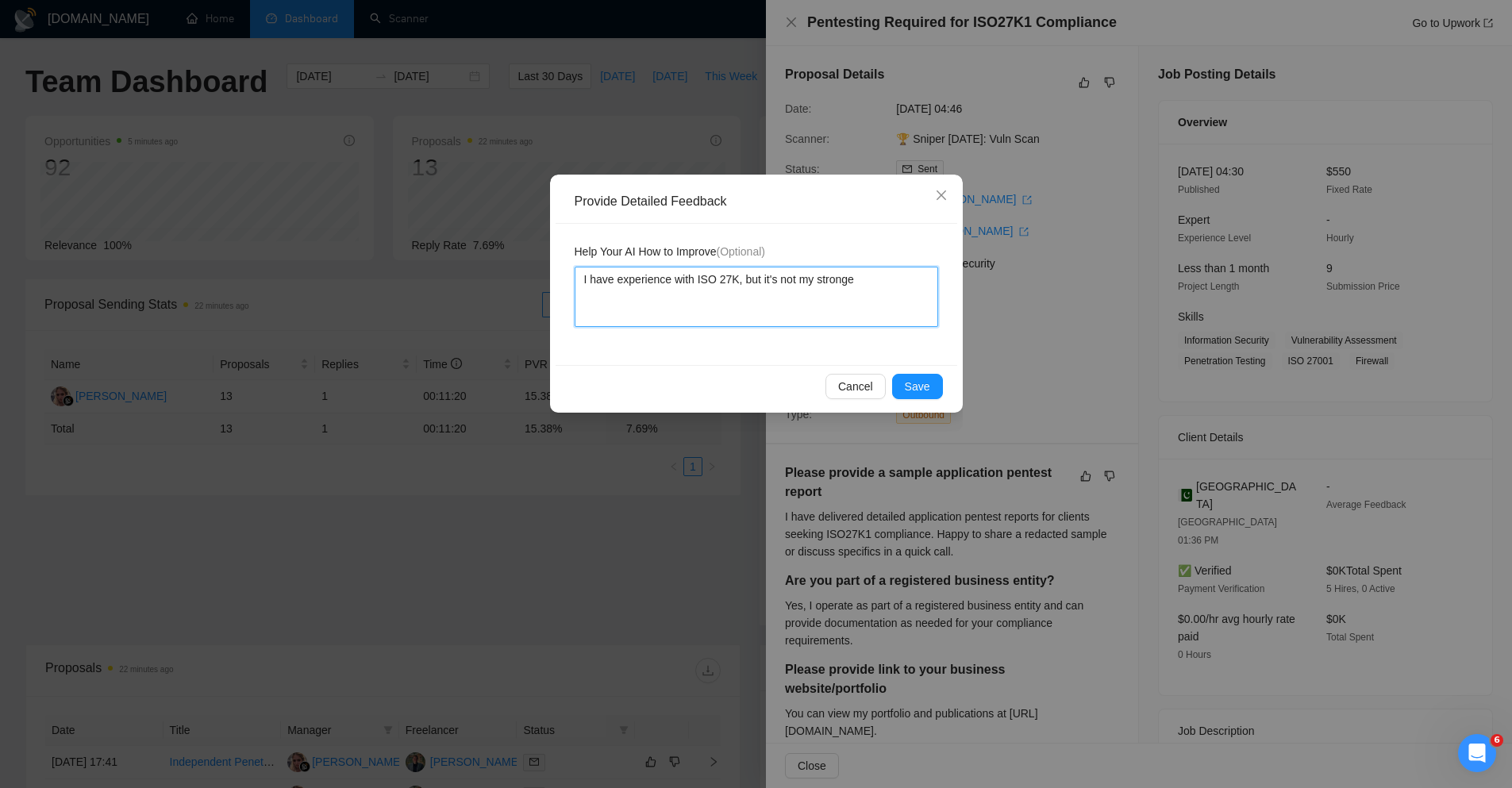
type textarea "I have experience with ISO 27K, but it's not my stronges"
type textarea "I have experience with ISO 27K, but it's not my strongest"
type textarea "I have experience with ISO 27K, but it's not my strongest ar"
type textarea "I have experience with ISO 27K, but it's not my strongest area"
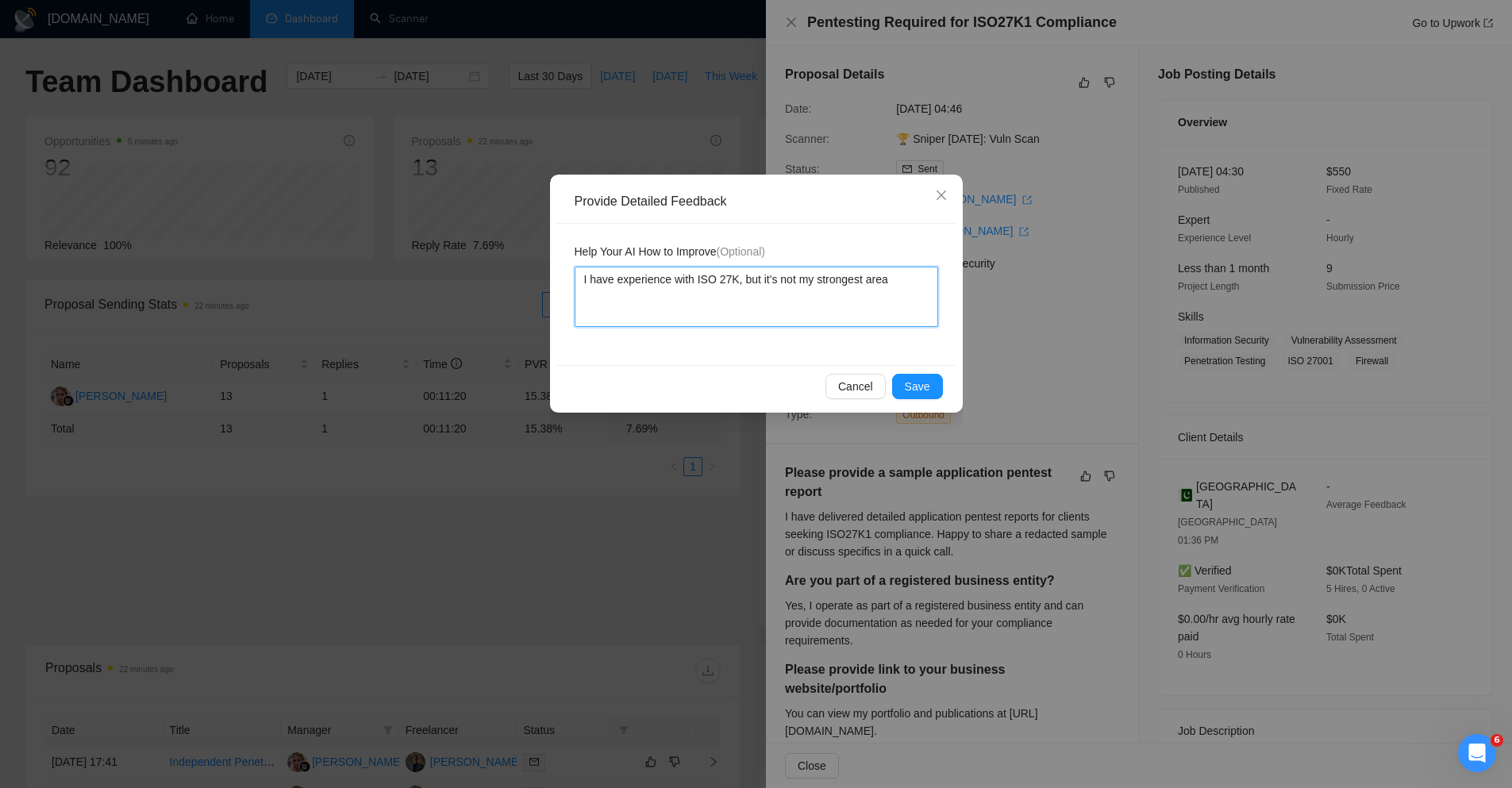
type textarea "I have experience with ISO 27K, but it's not my strongest area."
type textarea "I have experience with ISO 27K, but it's not my strongest area. I"
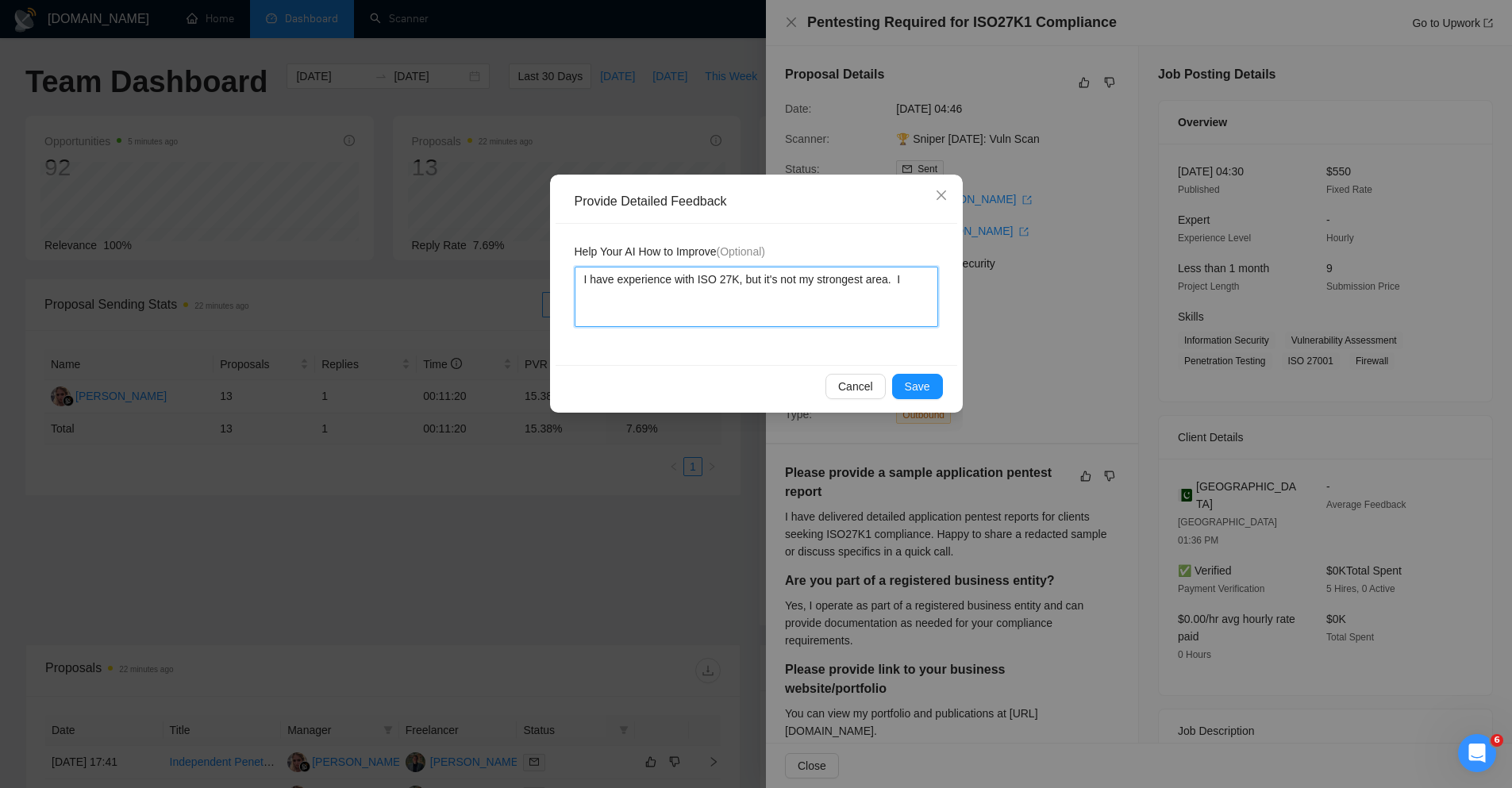
type textarea "I have experience with ISO 27K, but it's not my strongest area. I k"
type textarea "I have experience with ISO 27K, but it's not my strongest area. I kno"
type textarea "I have experience with ISO 27K, but it's not my strongest area. I know"
type textarea "I have experience with ISO 27K, but it's not my strongest area. I know N"
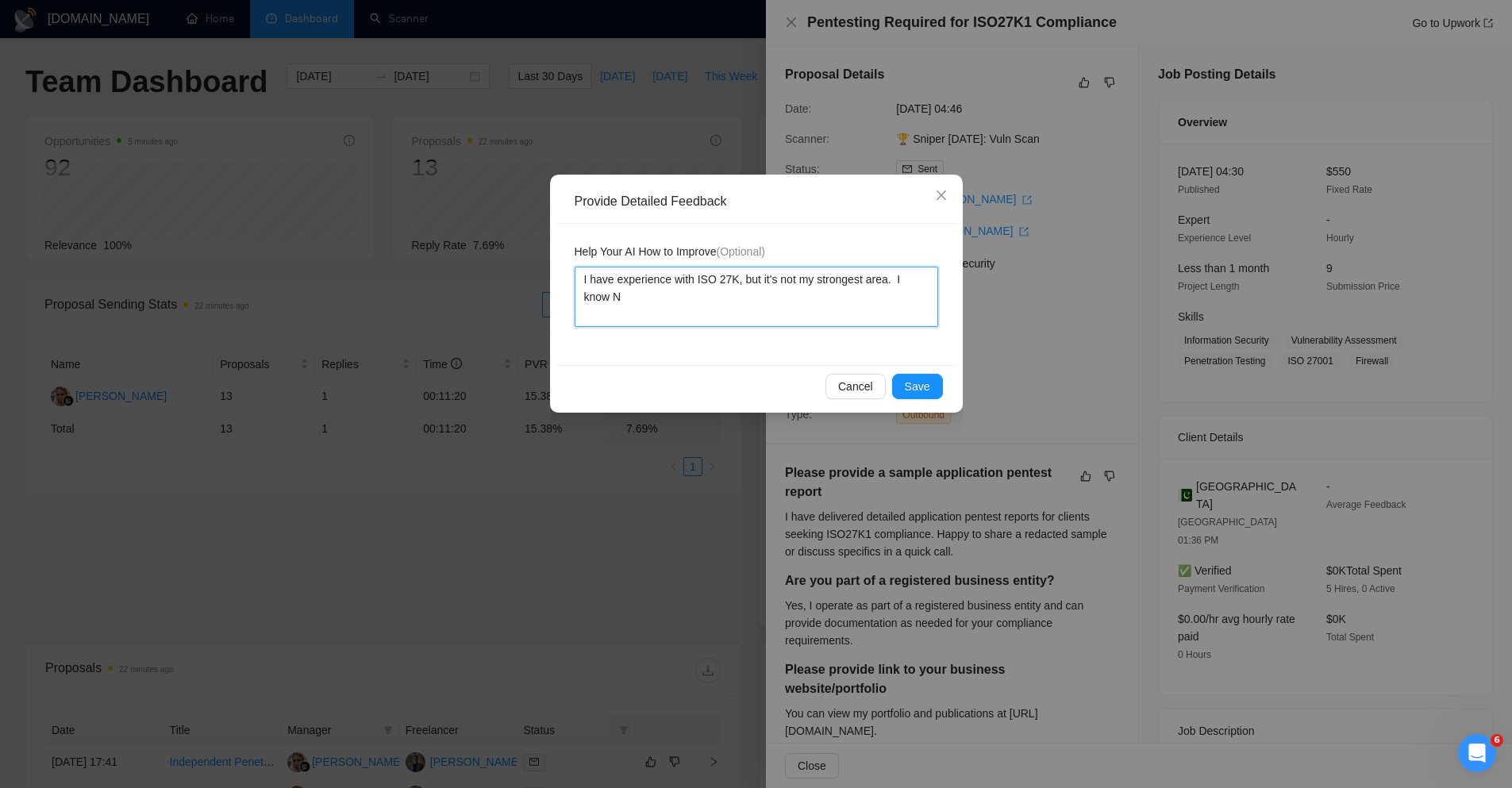
type textarea "I have experience with ISO 27K, but it's not my strongest area. I know NI"
type textarea "I have experience with ISO 27K, but it's not my strongest area. I know NIS"
type textarea "I have experience with ISO 27K, but it's not my strongest area. I know NIST"
type textarea "I have experience with ISO 27K, but it's not my strongest area. I know NIST-"
type textarea "I have experience with ISO 27K, but it's not my strongest area. I know NIST-C"
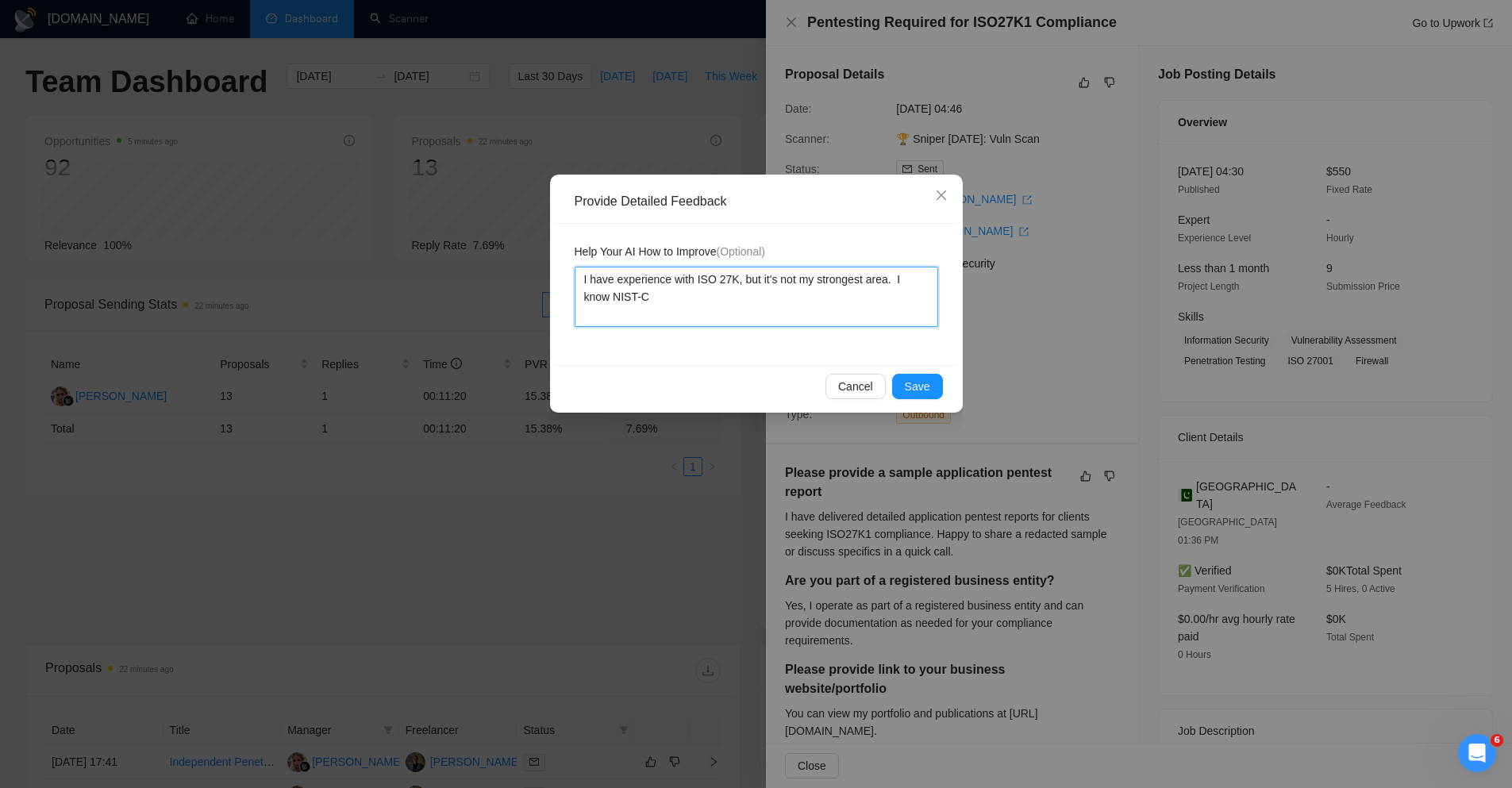
type textarea "I have experience with ISO 27K, but it's not my strongest area. I know NIST-CS"
type textarea "I have experience with ISO 27K, but it's not my strongest area. I know NIST-CSF"
type textarea "I have experience with ISO 27K, but it's not my strongest area. I know NIST-CSF…"
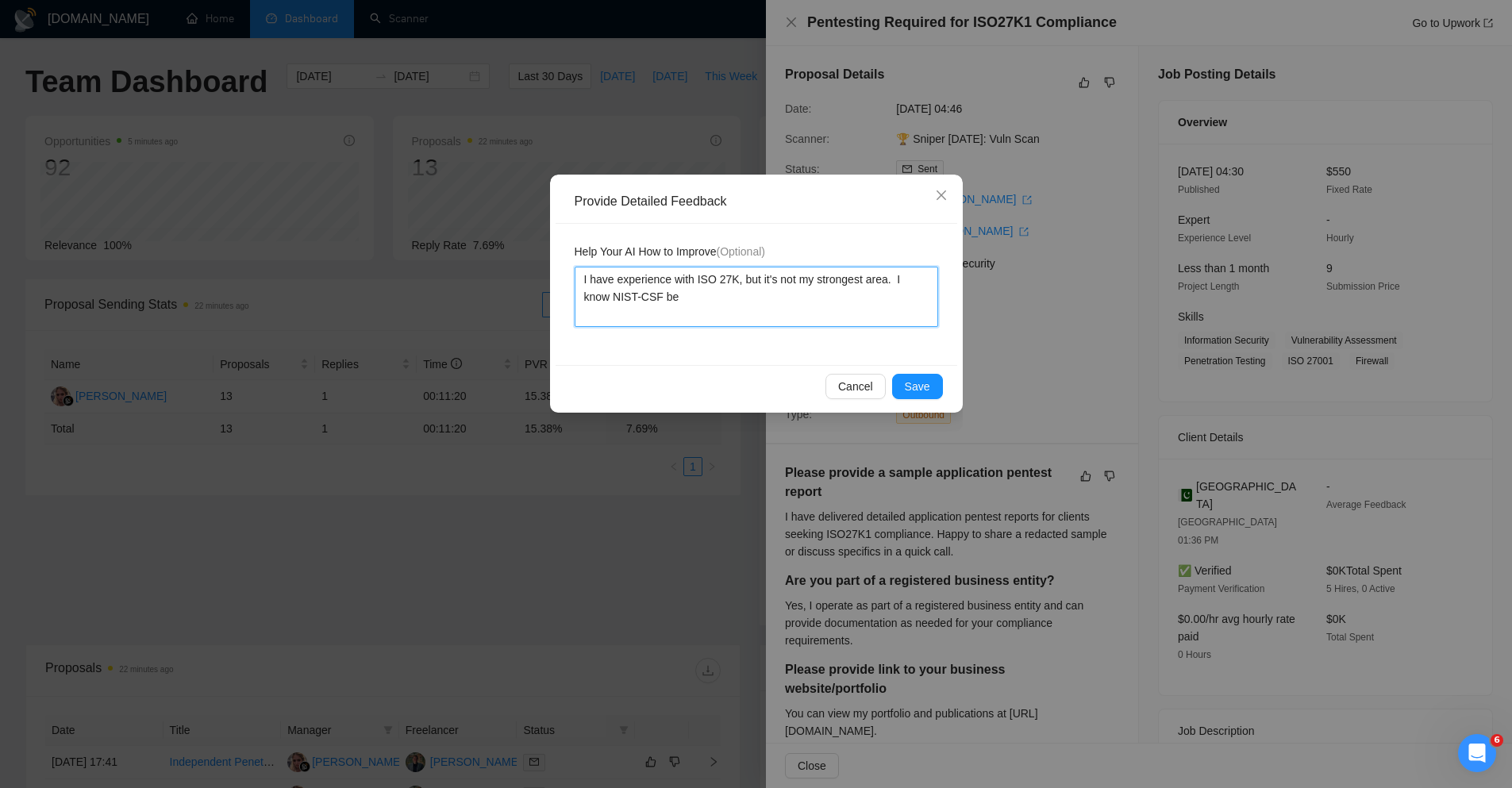
type textarea "I have experience with ISO 27K, but it's not my strongest area. I know NIST-CSF…"
click at [930, 390] on button "Save" at bounding box center [917, 386] width 51 height 26
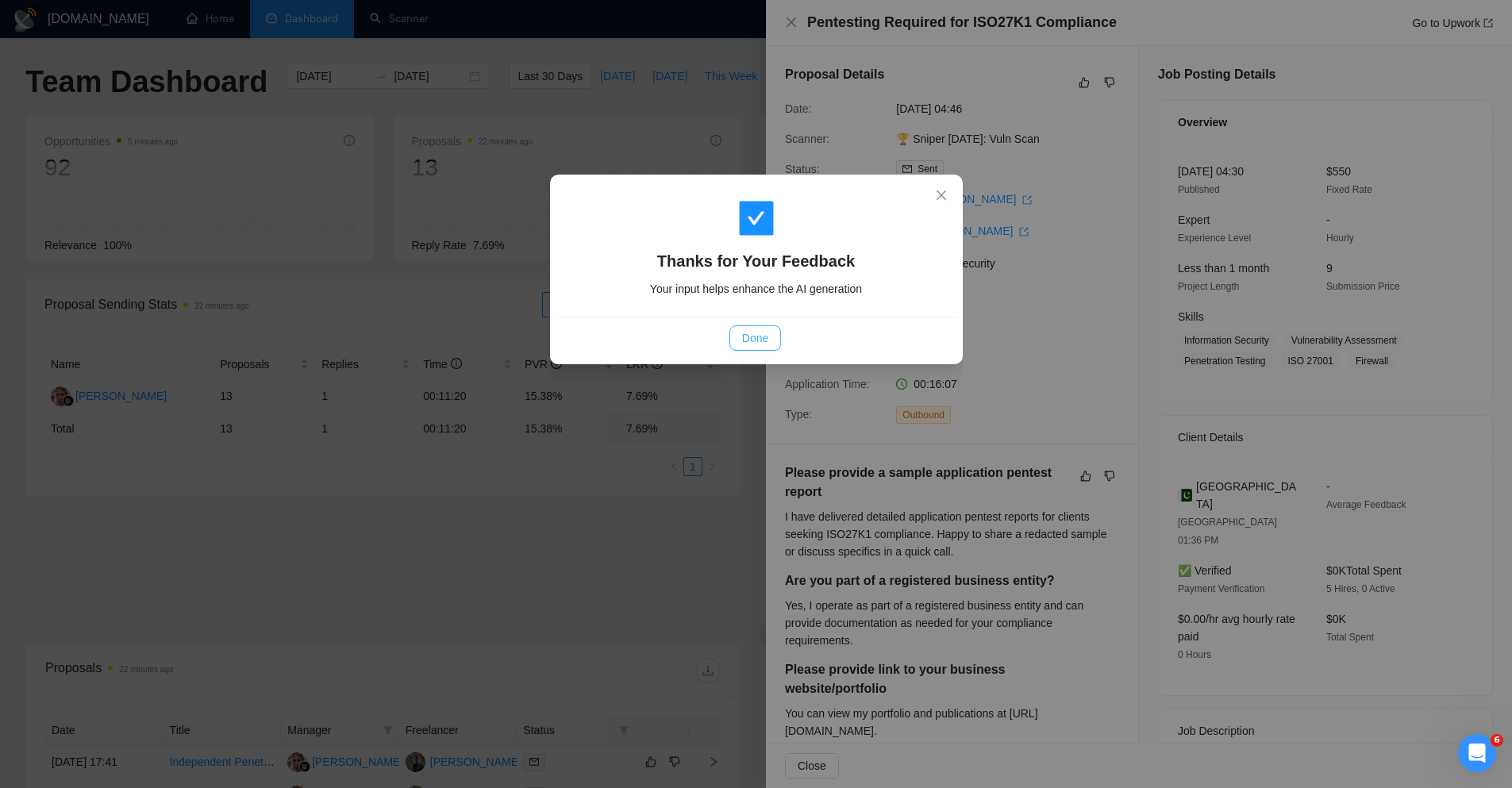
click at [757, 339] on span "Done" at bounding box center [756, 338] width 27 height 17
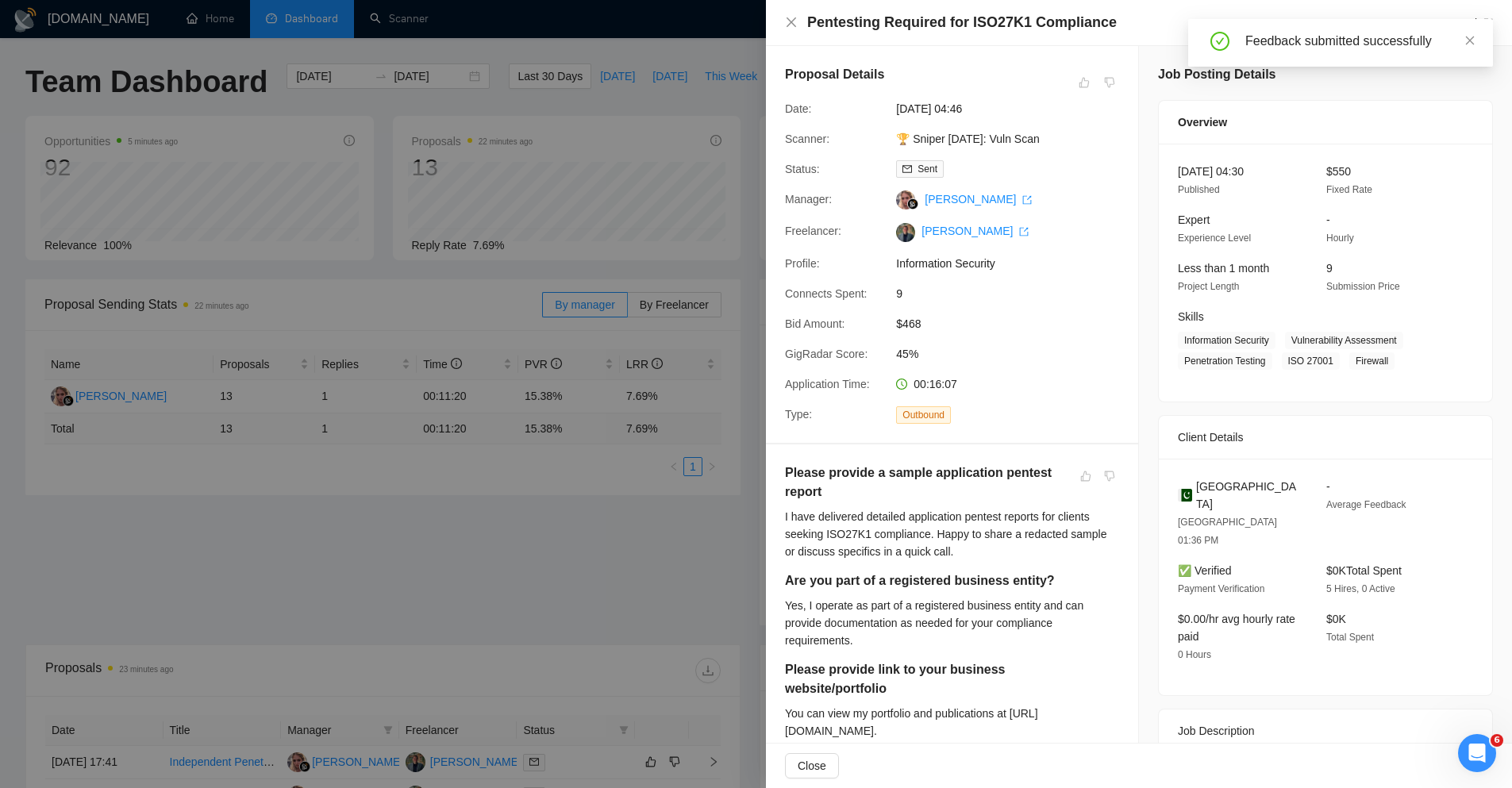
click at [672, 597] on div at bounding box center [756, 394] width 1512 height 788
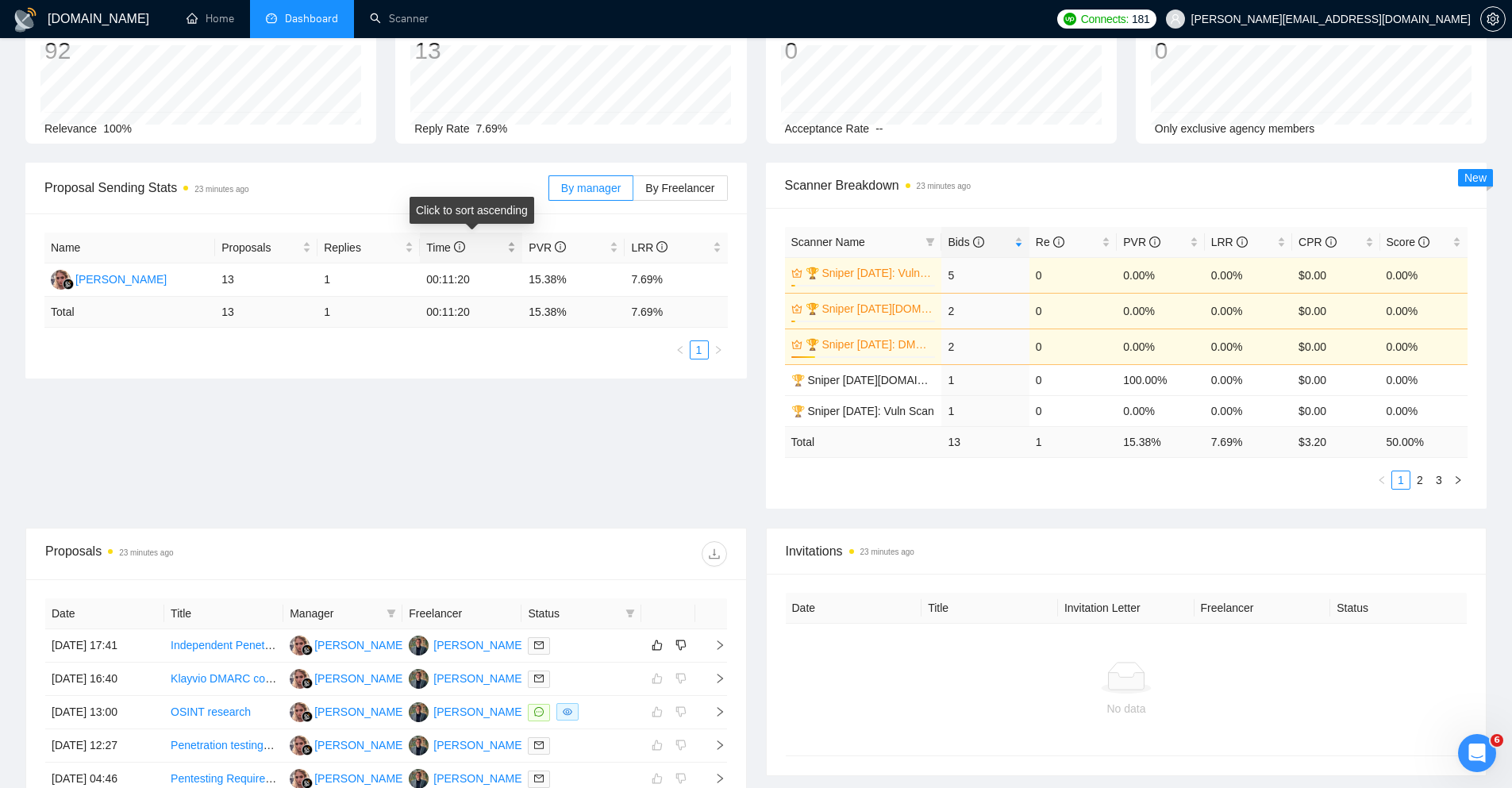
scroll to position [146, 0]
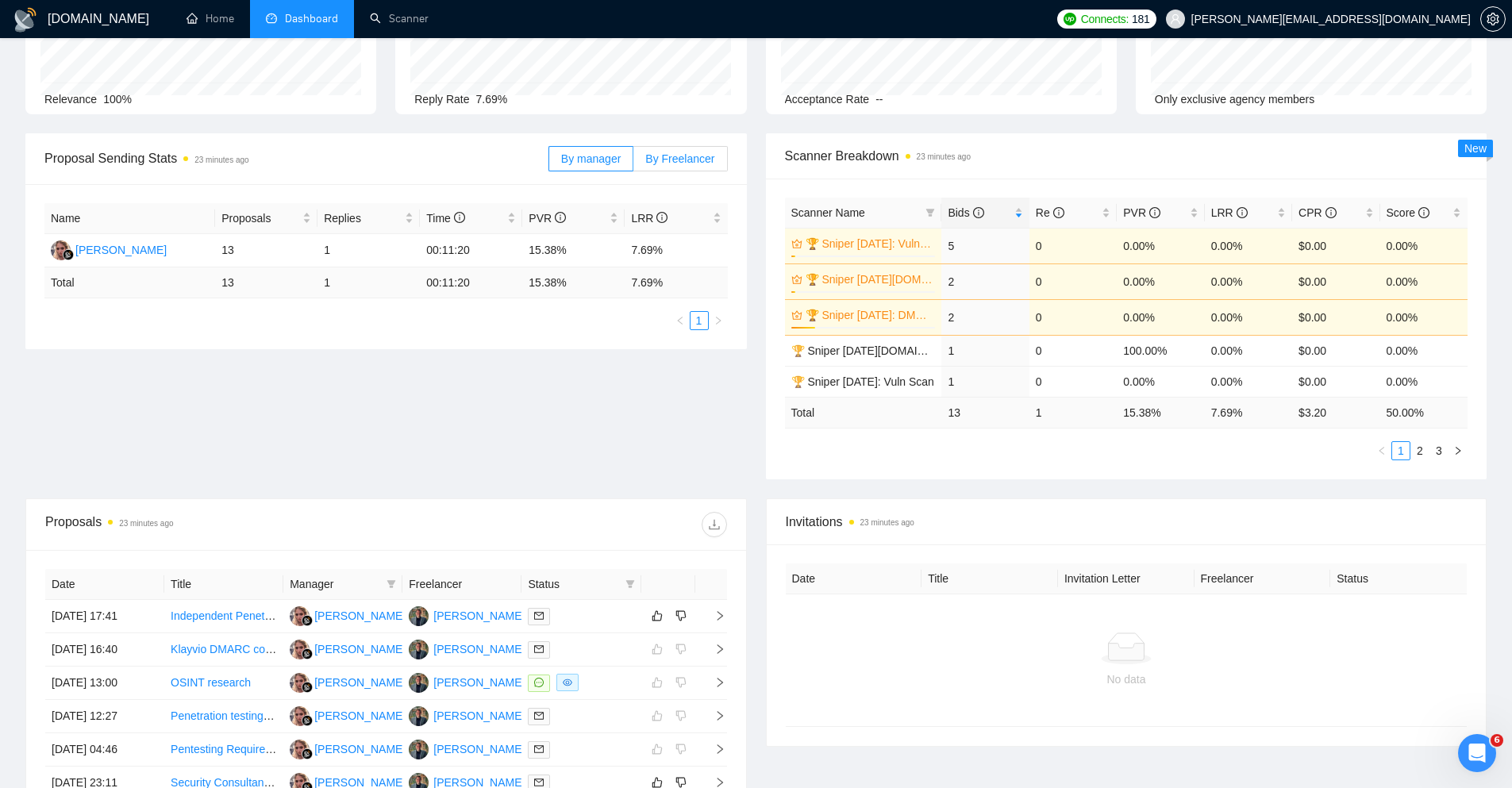
click at [674, 155] on span "By Freelancer" at bounding box center [679, 158] width 69 height 12
click at [633, 163] on input "By Freelancer" at bounding box center [633, 163] width 0 height 0
click at [584, 165] on label "By manager" at bounding box center [591, 158] width 85 height 26
click at [549, 163] on input "By manager" at bounding box center [549, 163] width 0 height 0
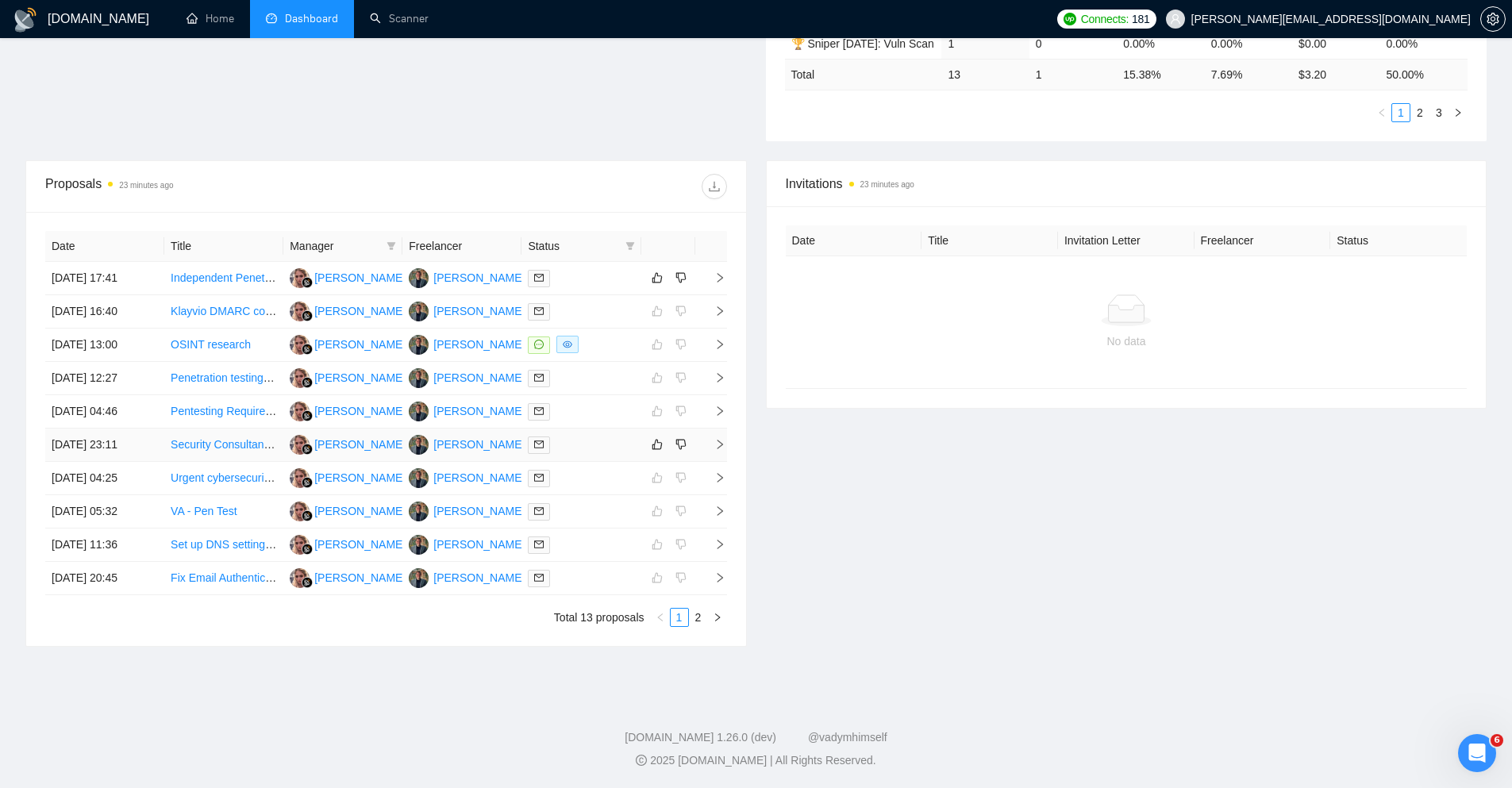
click at [240, 439] on link "Security Consultant Needed for Web & Mobile App Penetration Testing (Tax & Acco…" at bounding box center [404, 444] width 468 height 12
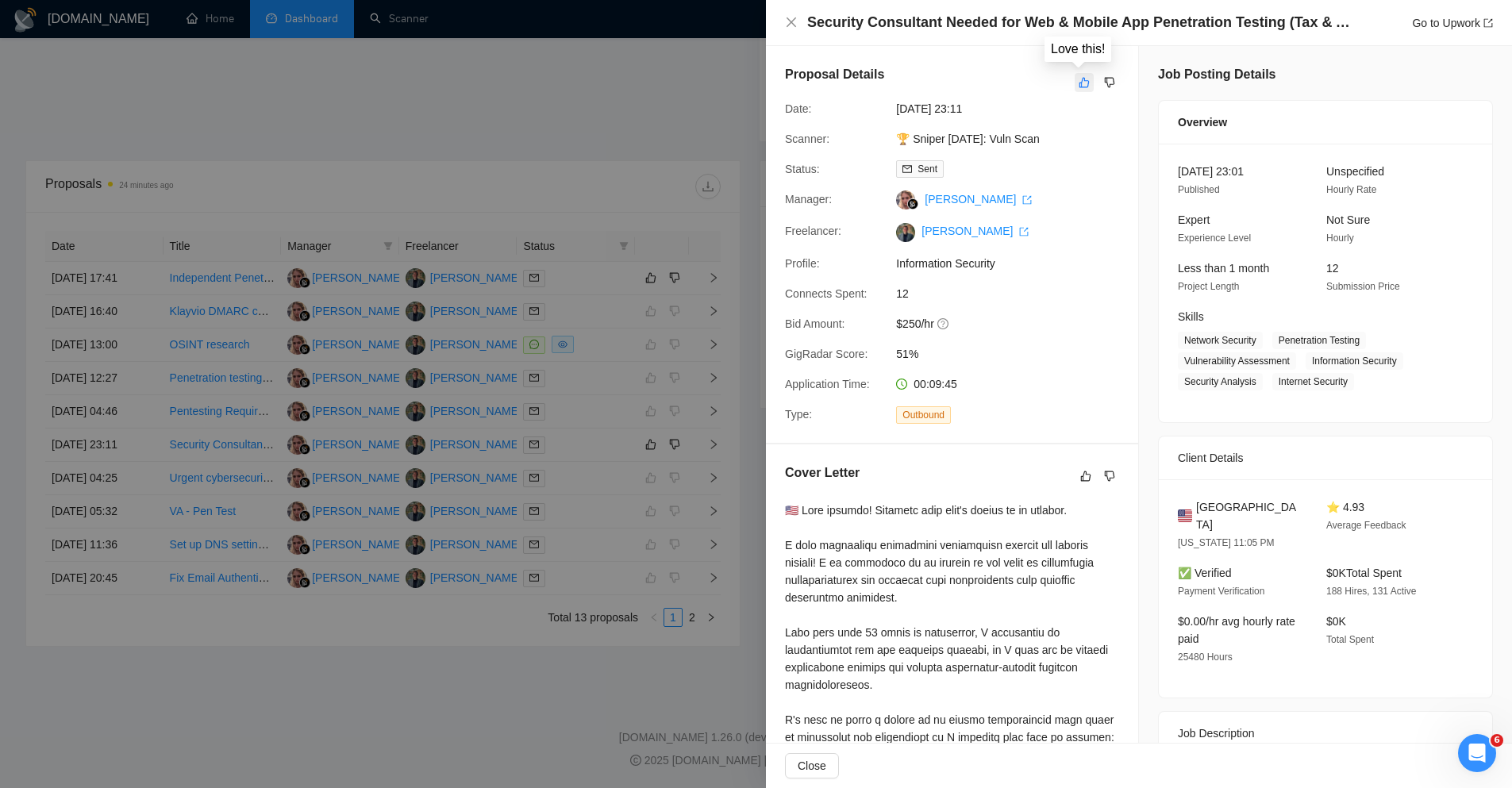
click at [1078, 80] on icon "like" at bounding box center [1084, 81] width 11 height 12
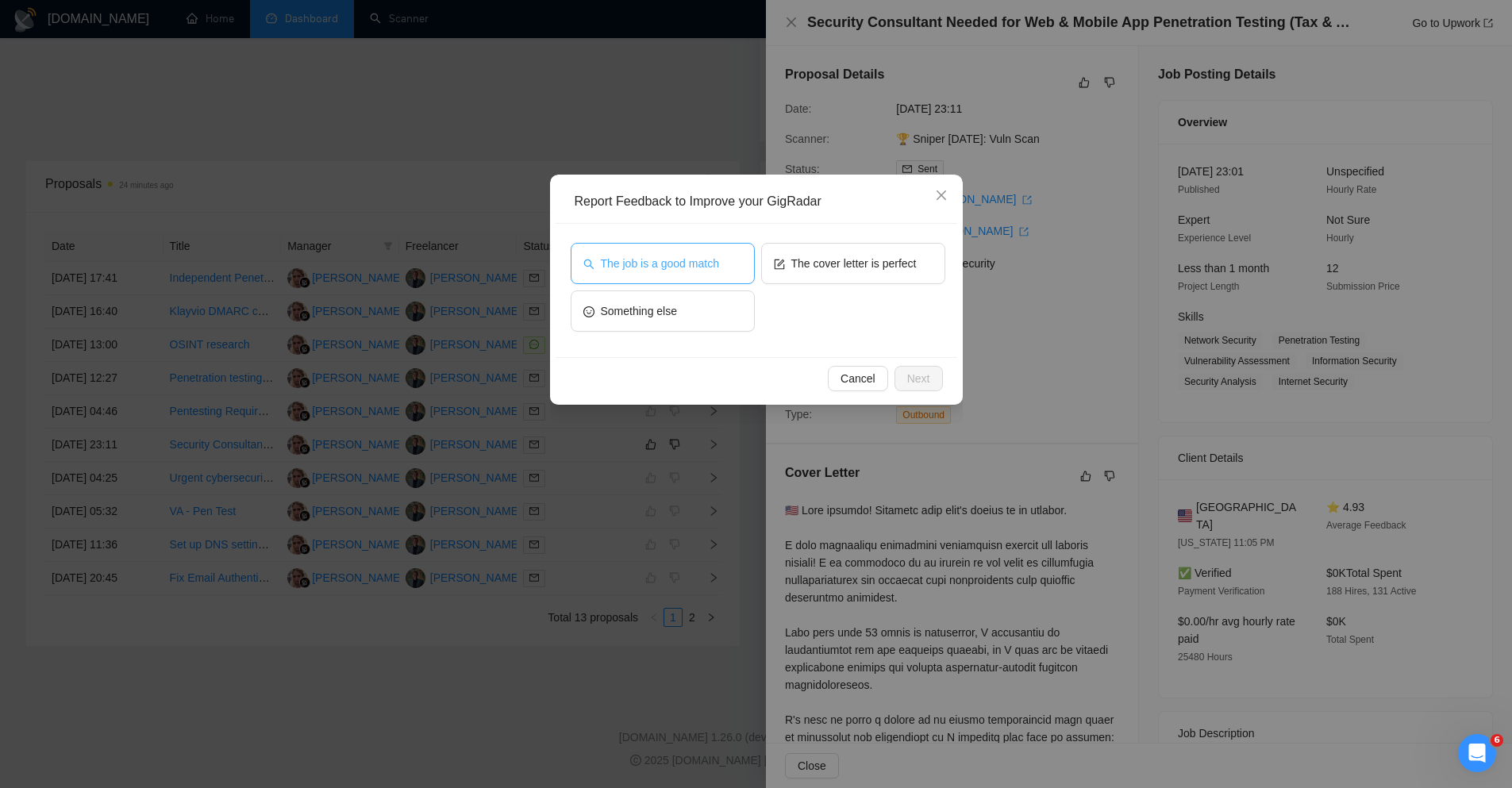
click at [722, 246] on button "The job is a good match" at bounding box center [663, 263] width 184 height 42
click at [924, 381] on span "Next" at bounding box center [918, 379] width 23 height 17
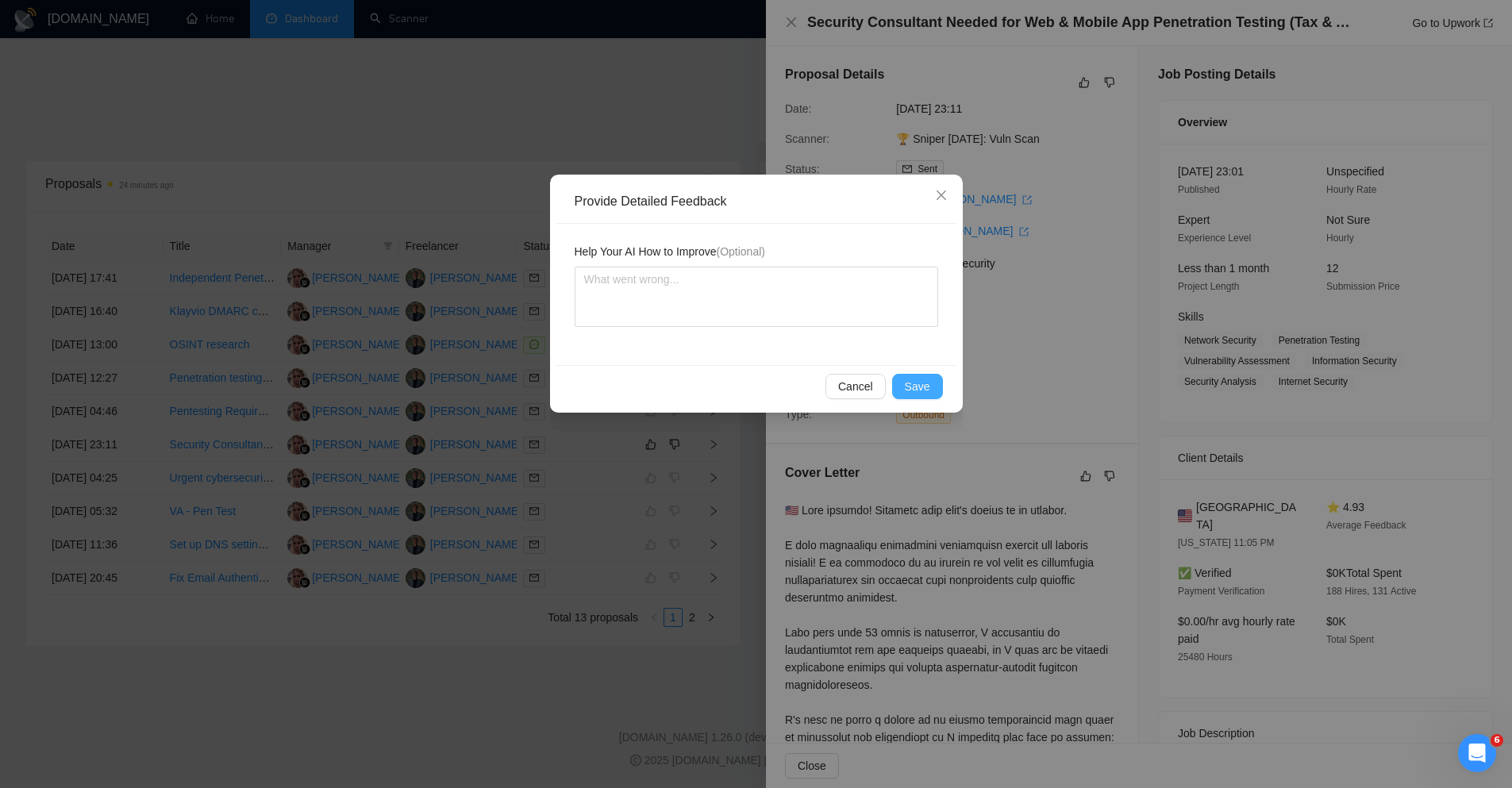
click at [924, 381] on span "Save" at bounding box center [917, 386] width 26 height 17
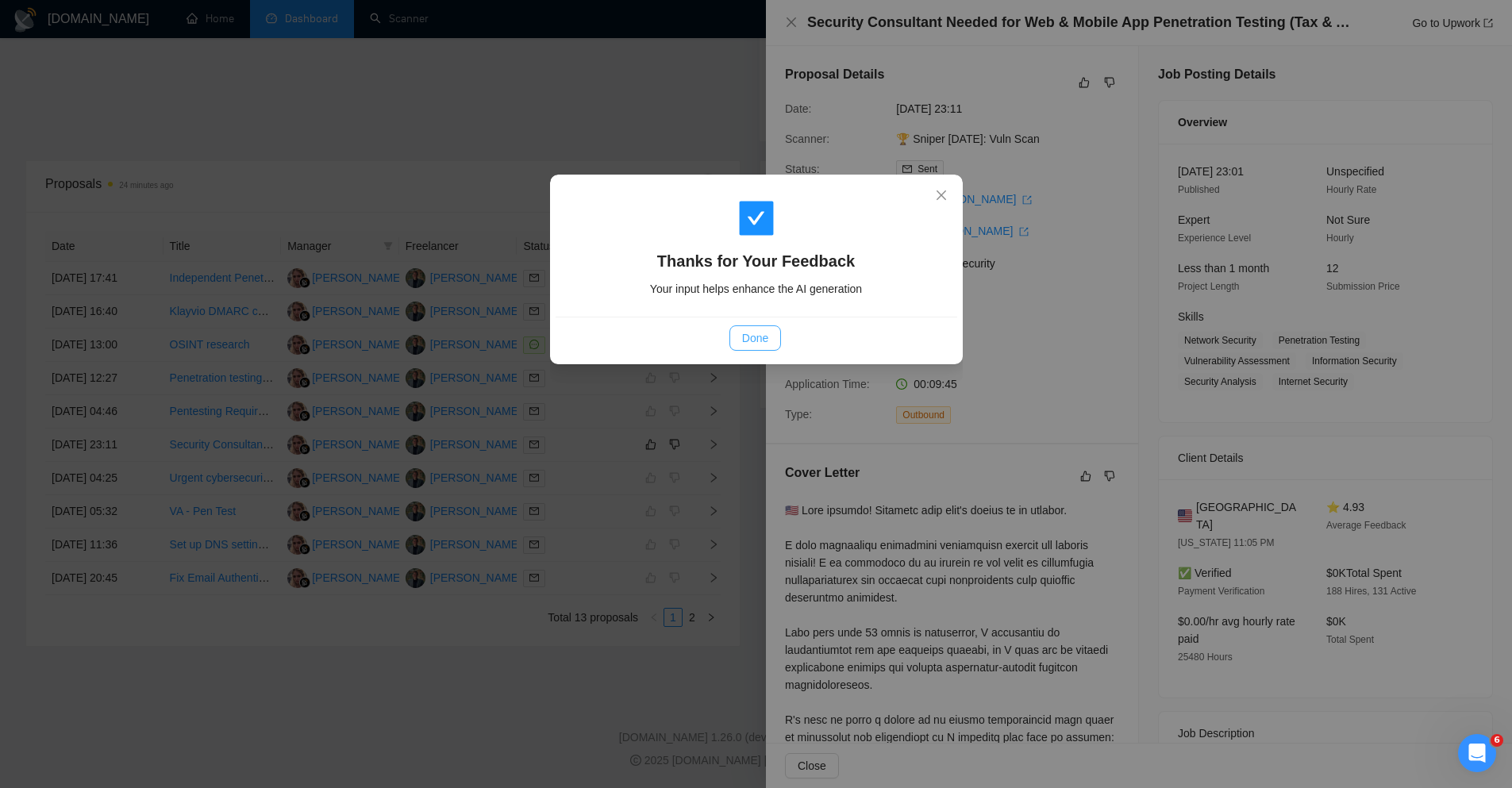
click at [764, 340] on span "Done" at bounding box center [756, 338] width 27 height 17
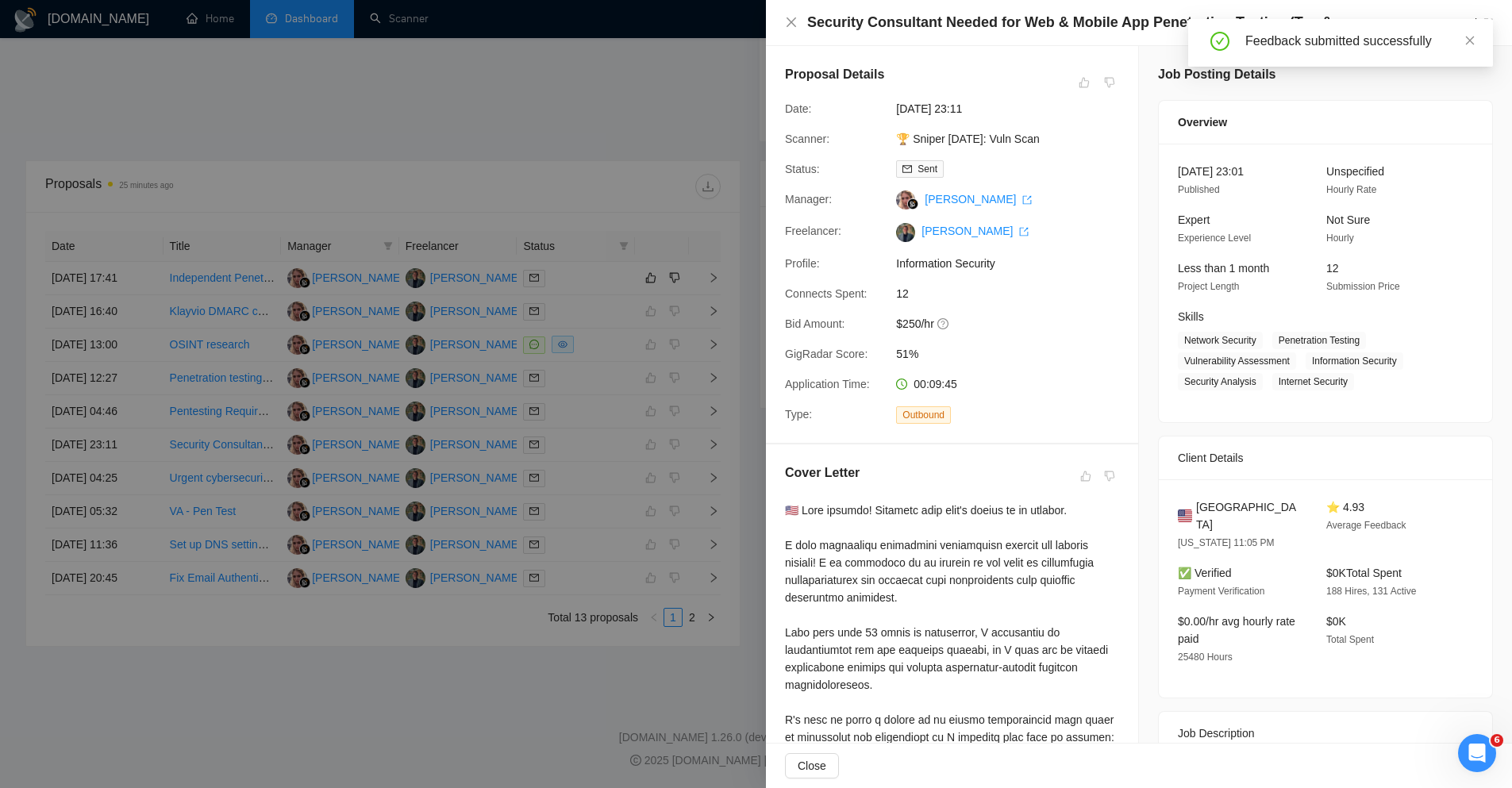
click at [738, 377] on div at bounding box center [756, 394] width 1512 height 788
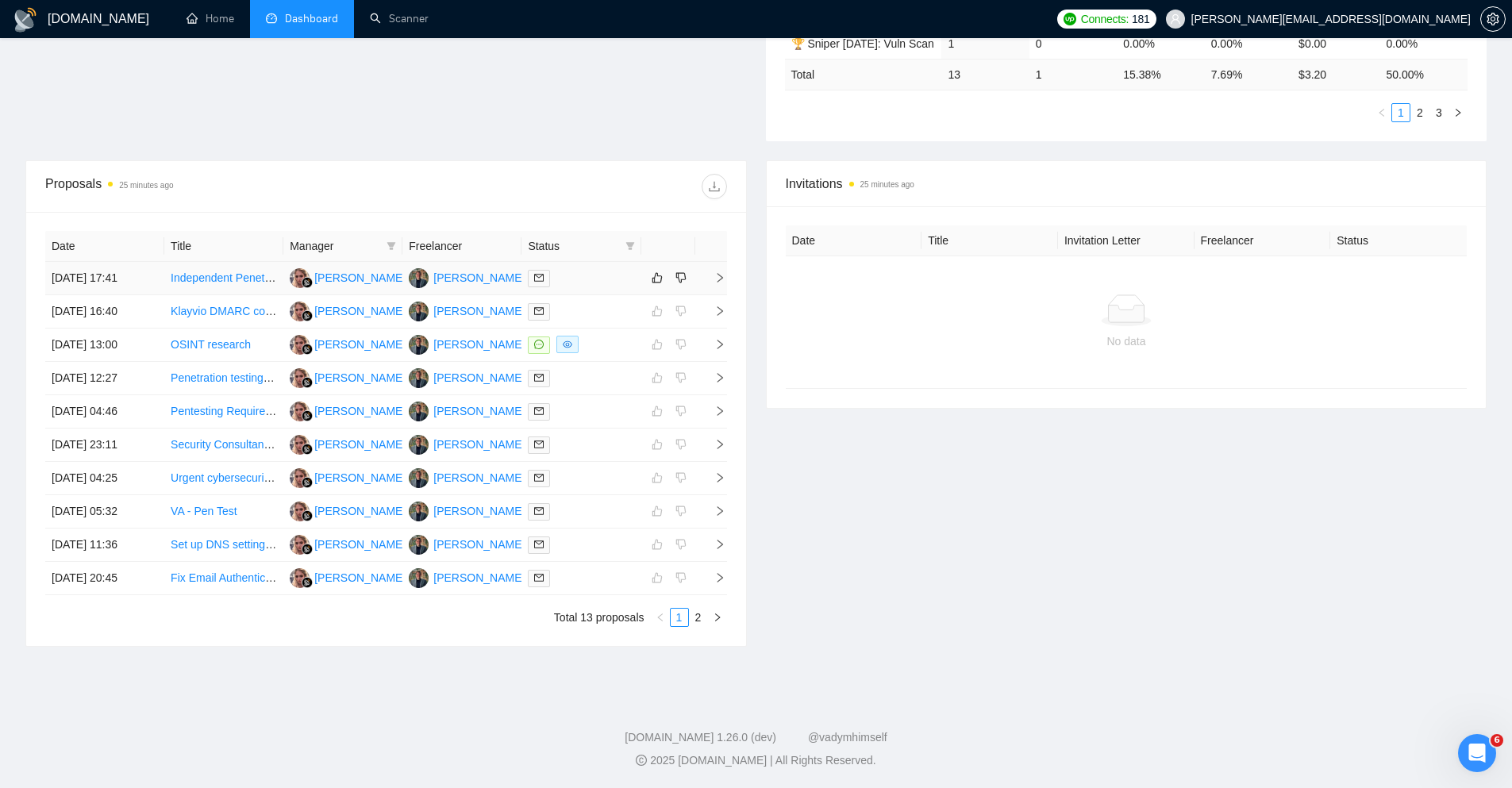
drag, startPoint x: 572, startPoint y: 276, endPoint x: 717, endPoint y: 275, distance: 145.0
click at [717, 275] on tr "[DATE] 17:41 Independent Penetration Test / Pentest & Security Assessment [PERS…" at bounding box center [386, 278] width 682 height 33
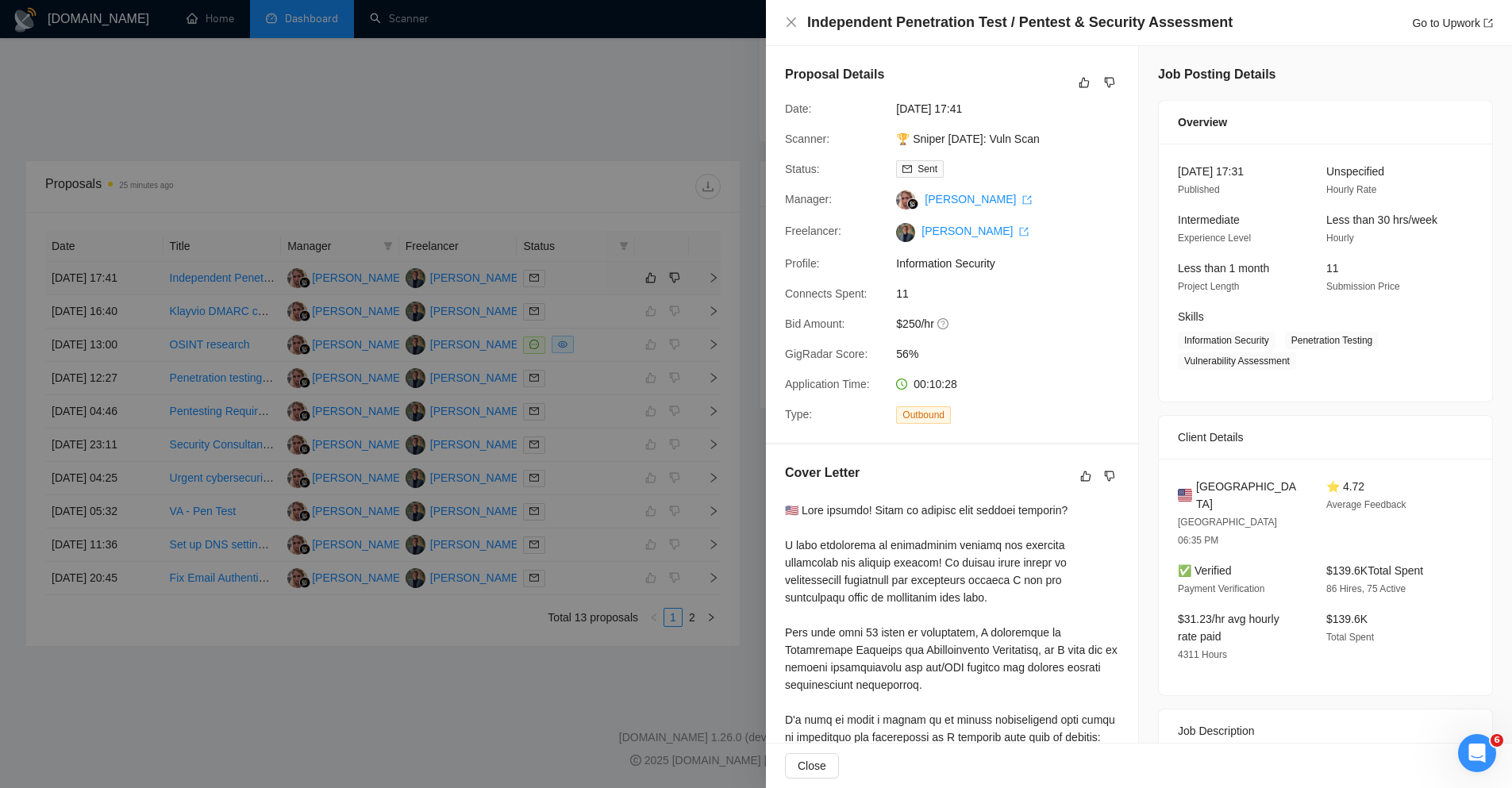
click at [717, 275] on div at bounding box center [756, 394] width 1512 height 788
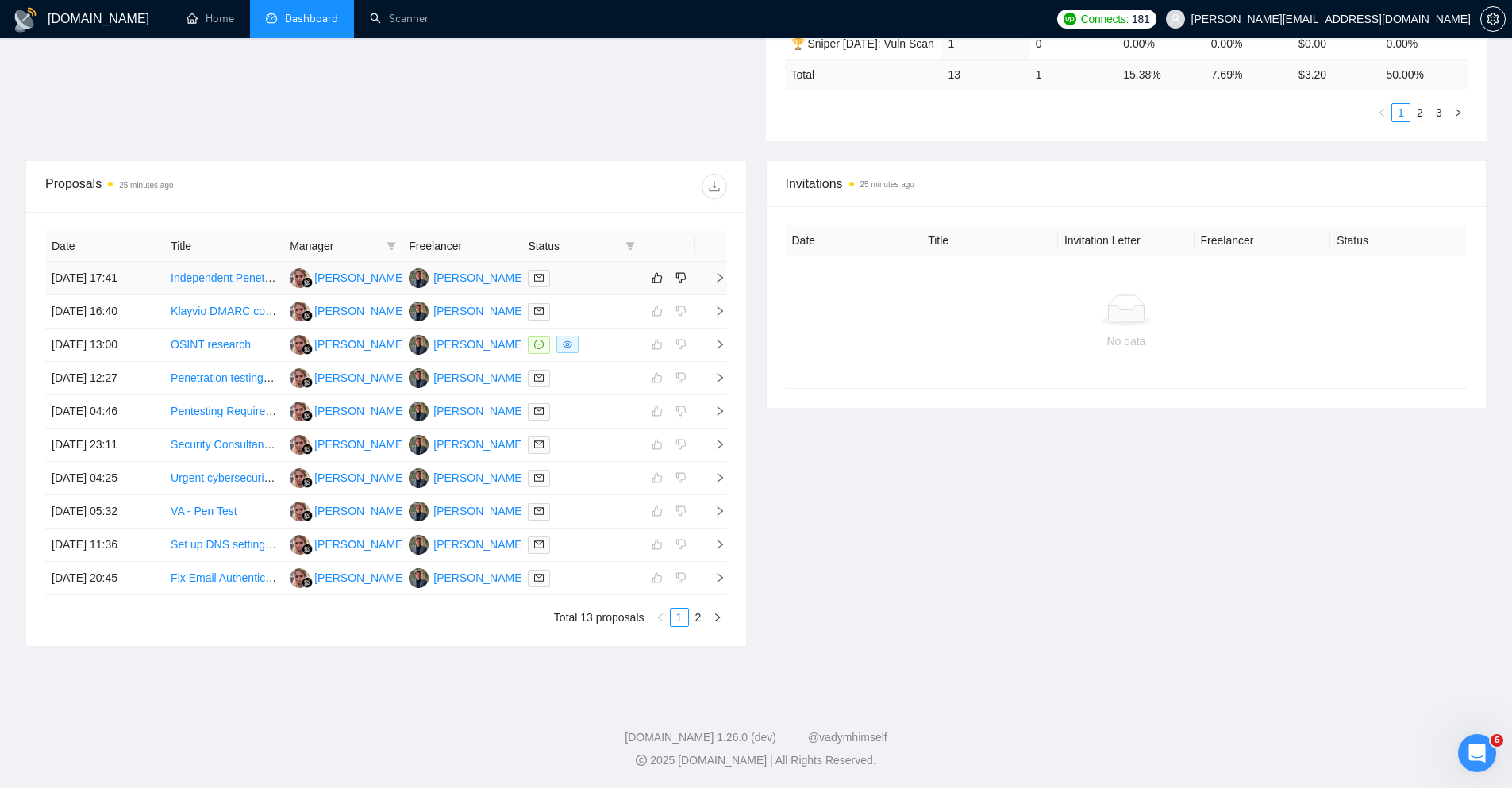
click at [717, 275] on icon "right" at bounding box center [720, 278] width 11 height 11
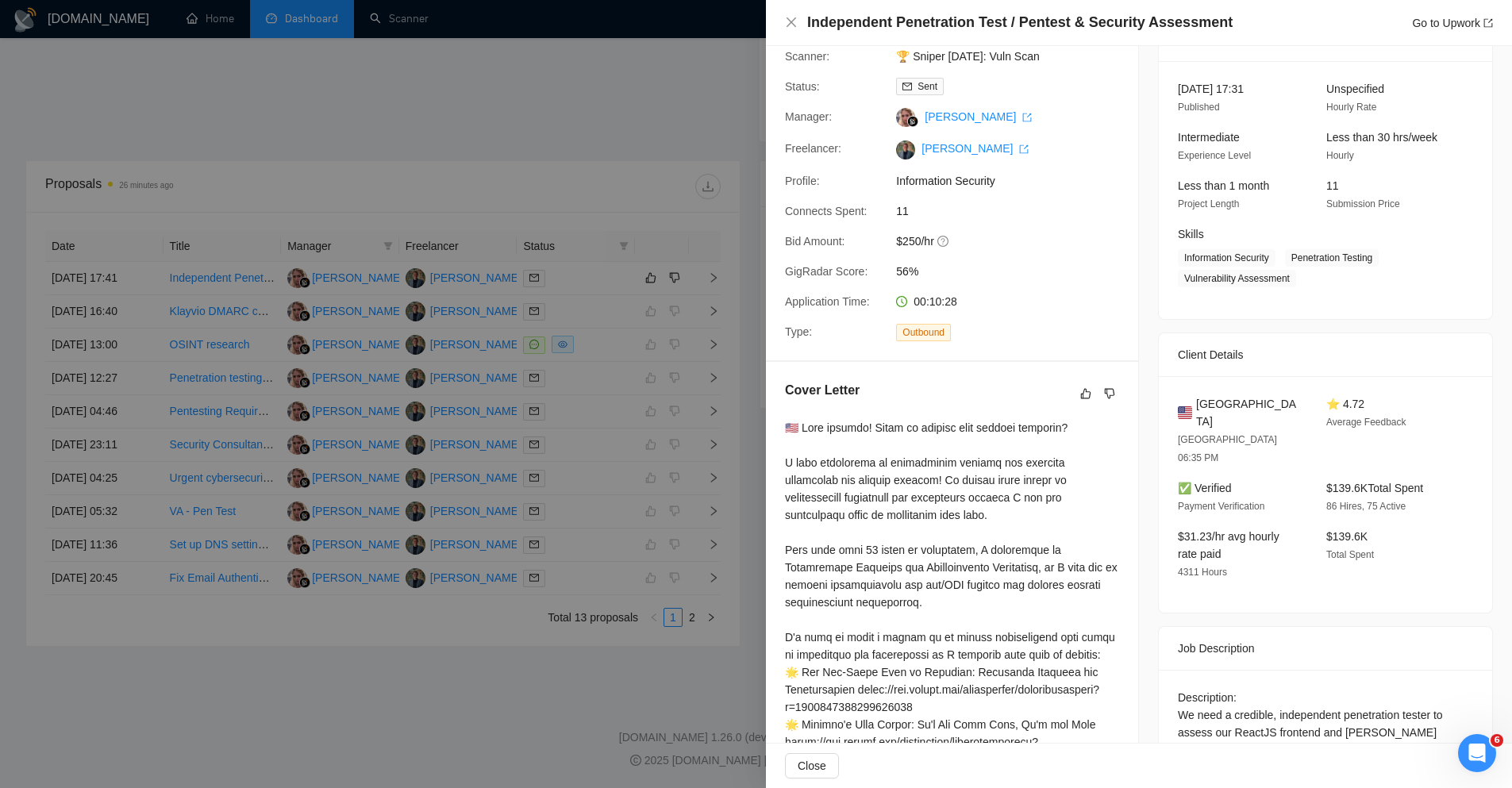
scroll to position [0, 0]
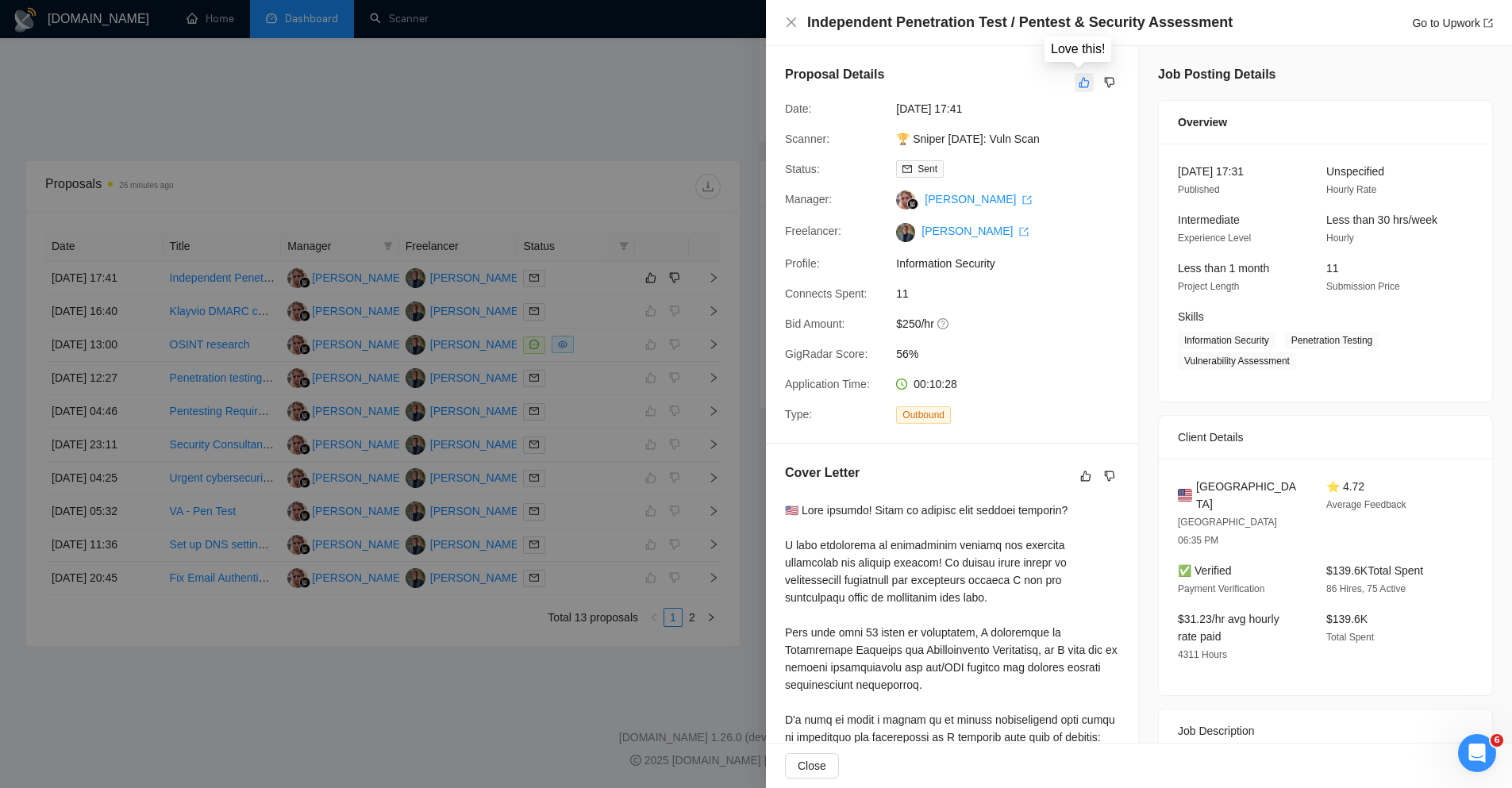
click at [1079, 83] on icon "like" at bounding box center [1084, 82] width 10 height 10
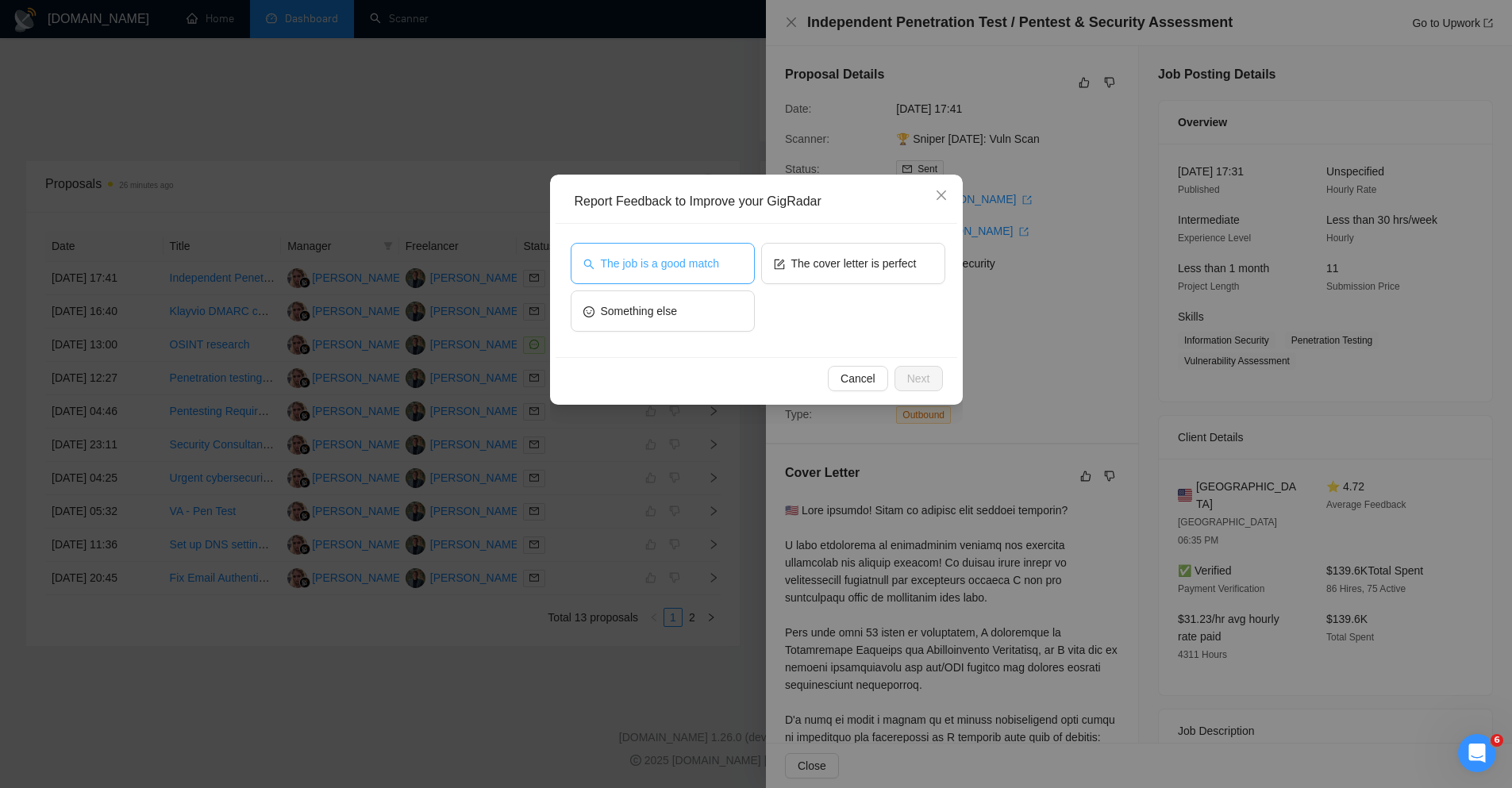
click at [692, 281] on button "The job is a good match" at bounding box center [663, 263] width 184 height 42
click at [879, 270] on span "The cover letter is perfect" at bounding box center [854, 263] width 125 height 17
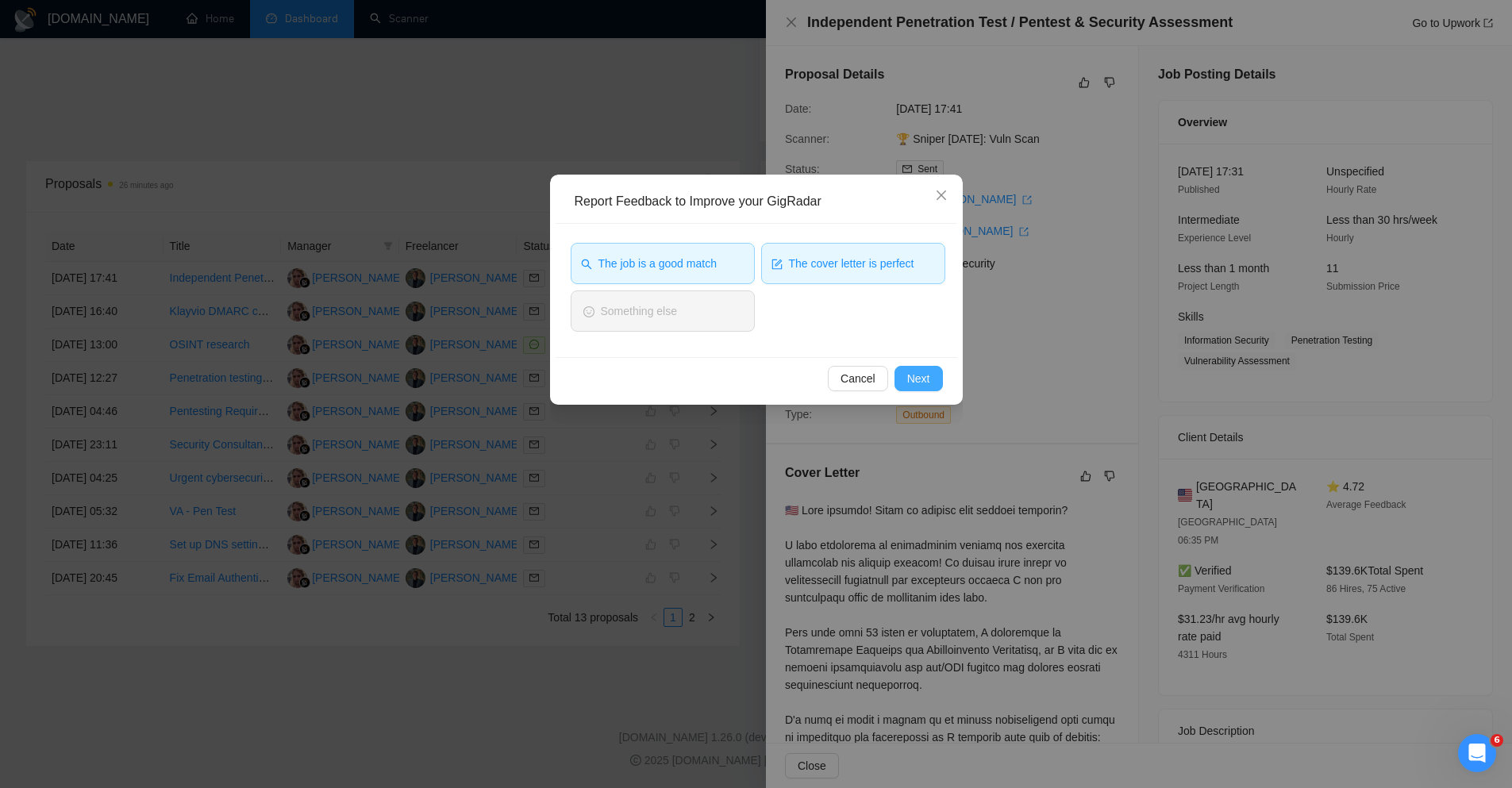
click at [926, 381] on span "Next" at bounding box center [918, 379] width 23 height 17
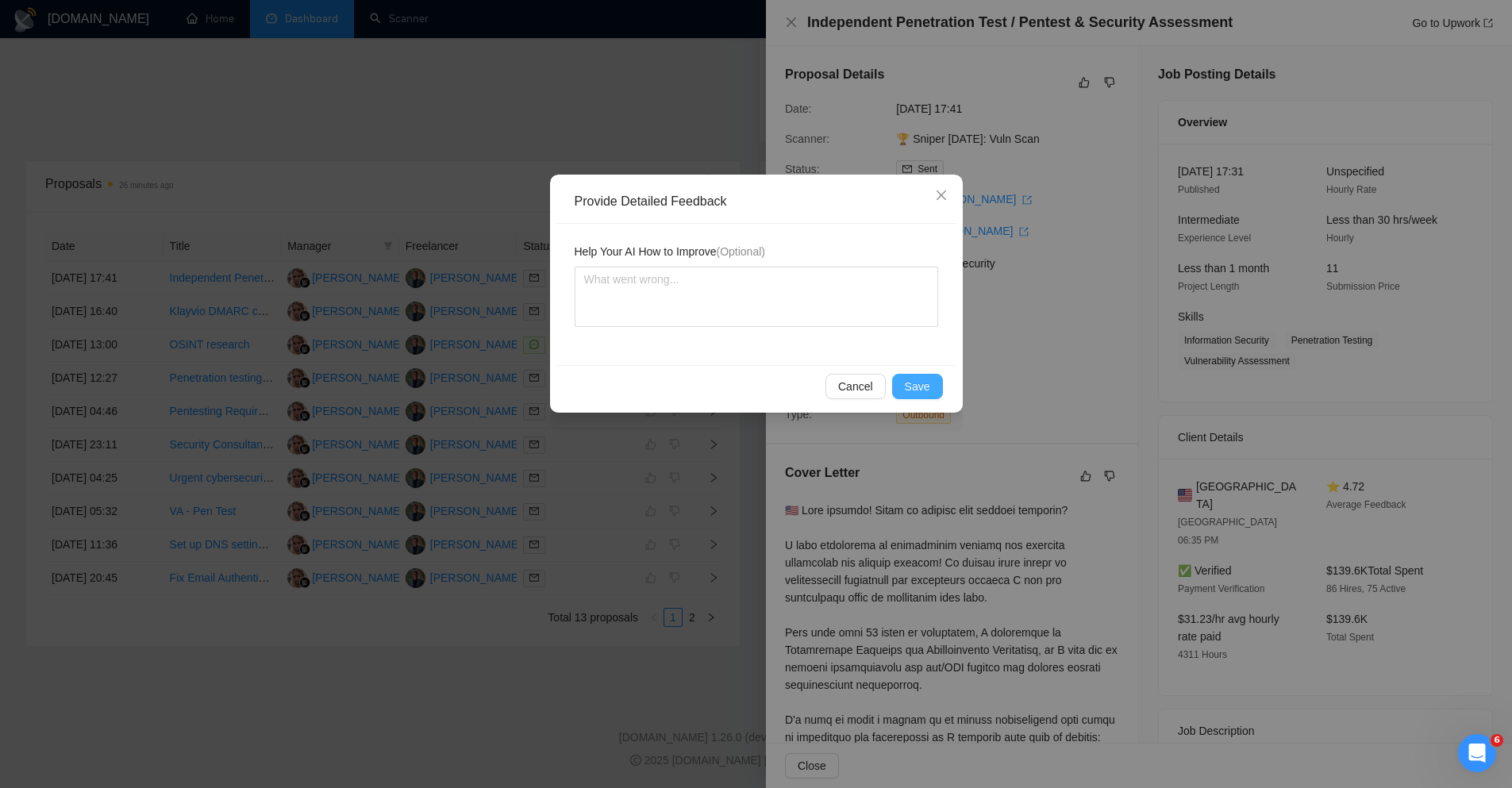
click at [926, 381] on span "Save" at bounding box center [917, 386] width 26 height 17
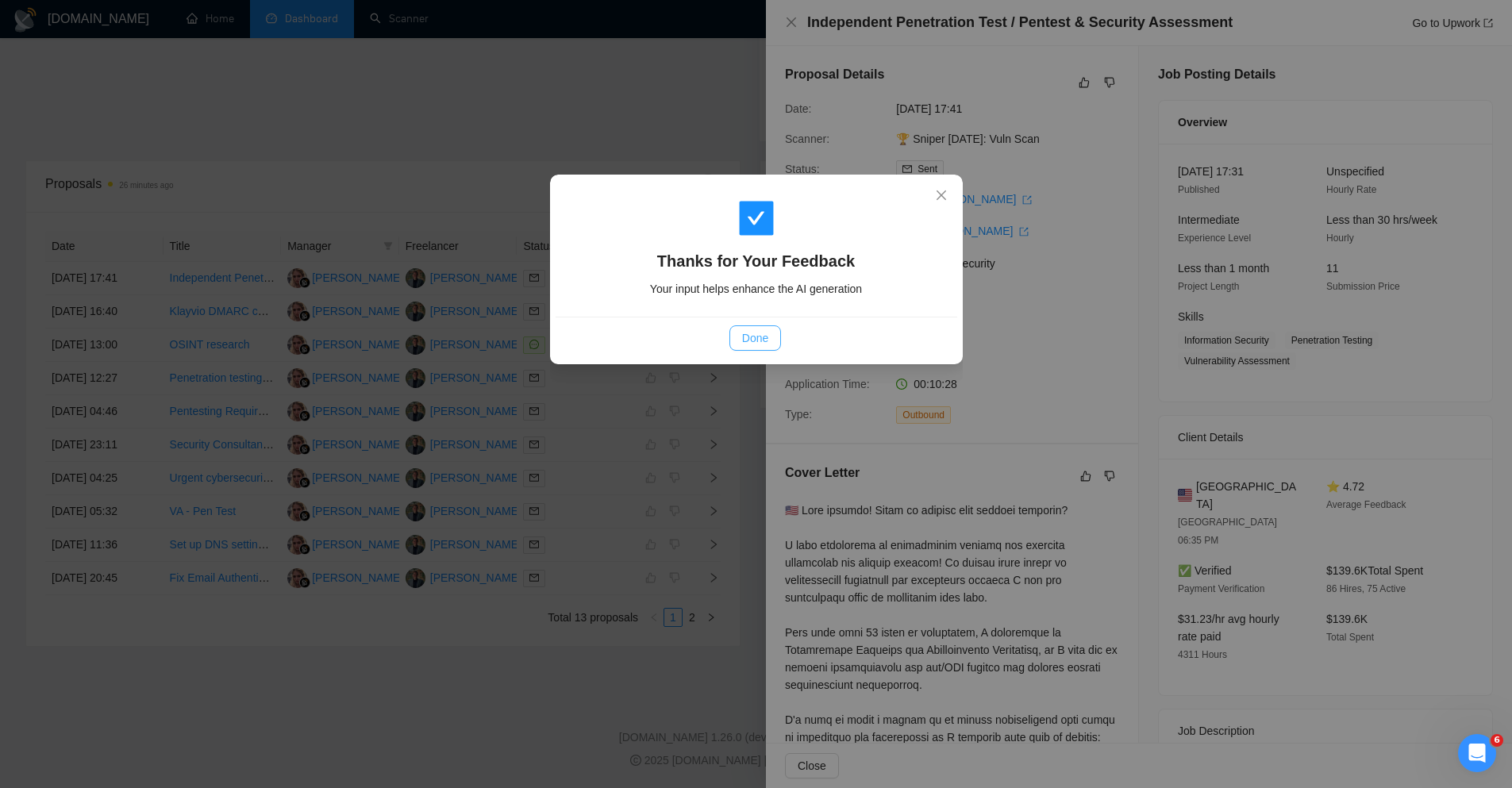
click at [753, 341] on span "Done" at bounding box center [756, 338] width 27 height 17
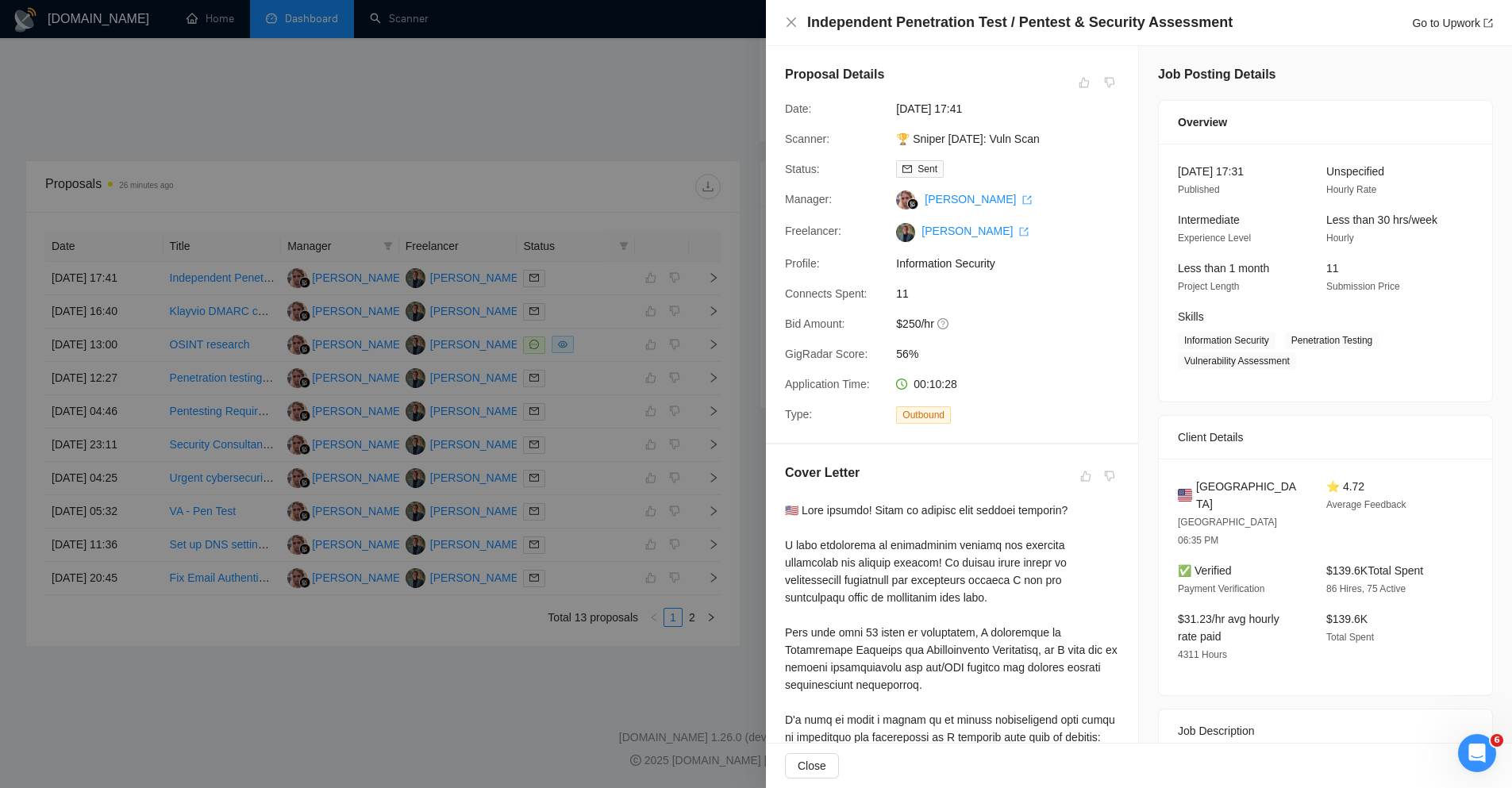
click at [617, 111] on div at bounding box center [756, 394] width 1512 height 788
